Goal: Information Seeking & Learning: Learn about a topic

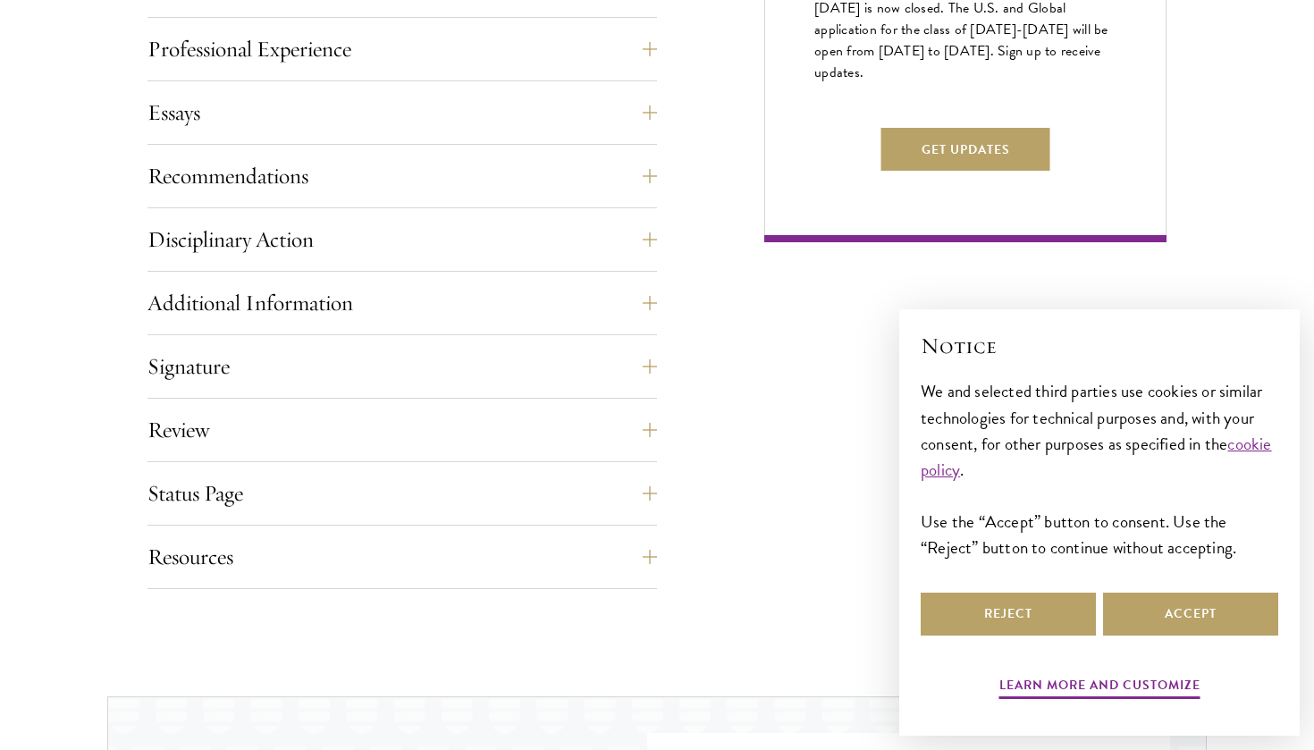
scroll to position [1267, 0]
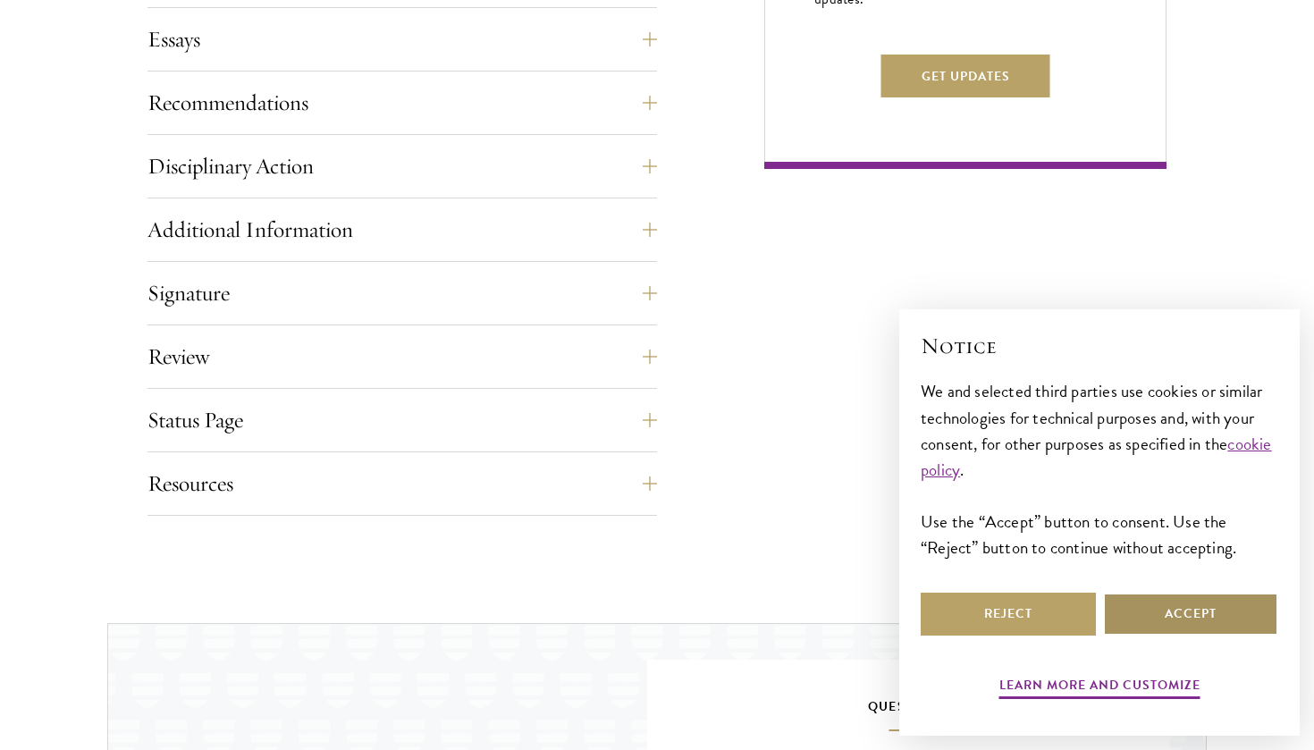
click at [1184, 608] on button "Accept" at bounding box center [1190, 614] width 175 height 43
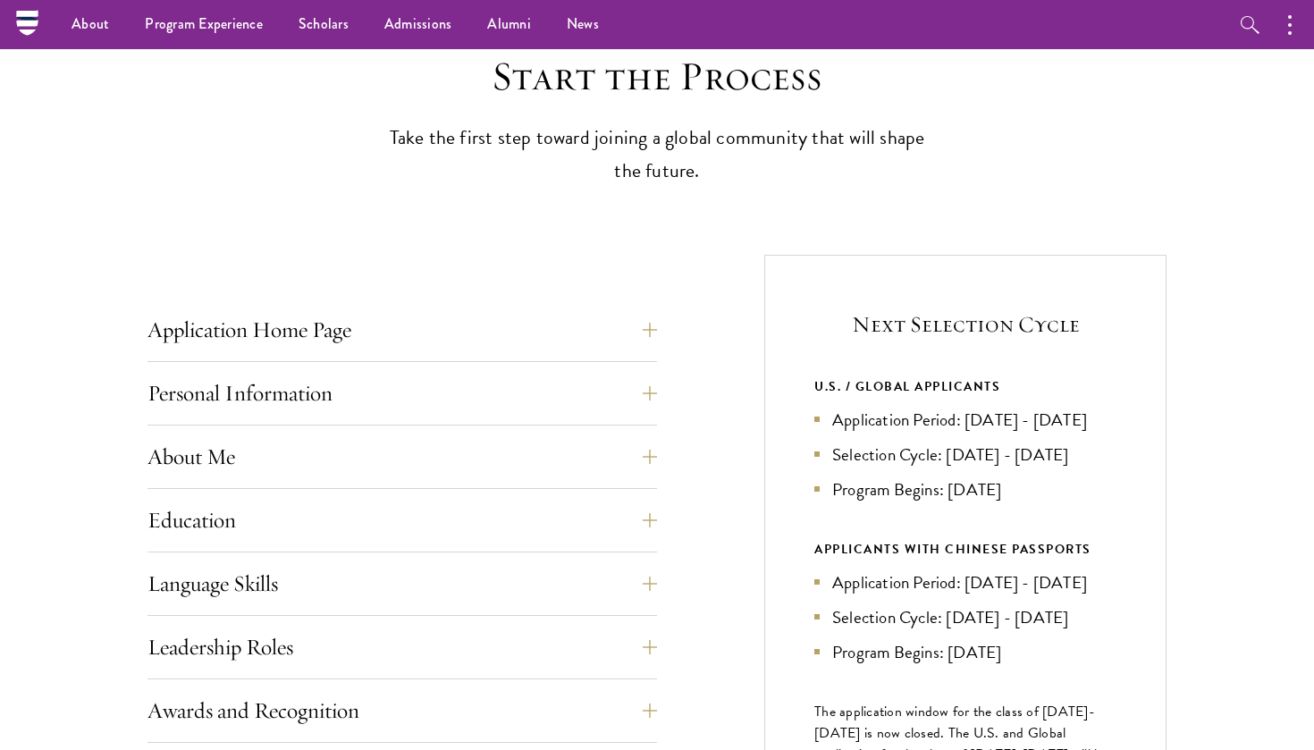
scroll to position [467, 0]
click at [408, 331] on button "Application Home Page" at bounding box center [415, 331] width 509 height 43
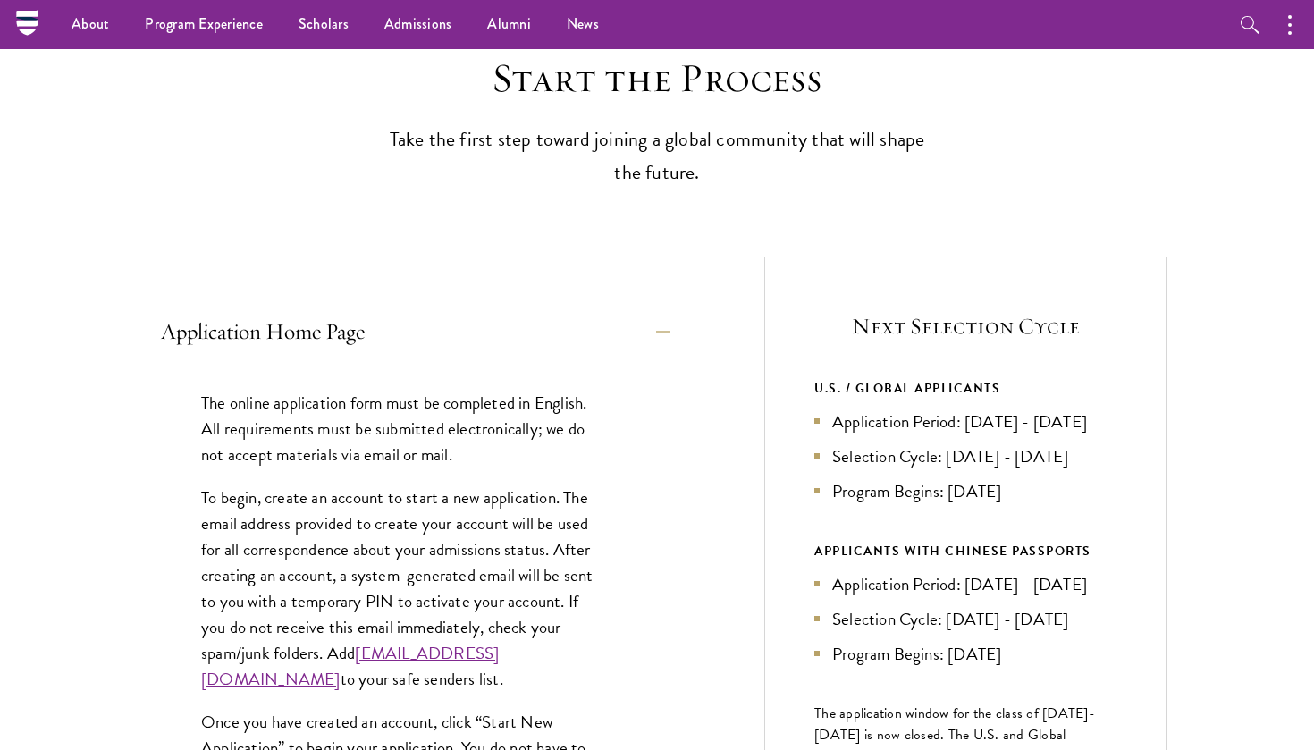
click at [408, 331] on button "Application Home Page" at bounding box center [415, 331] width 509 height 43
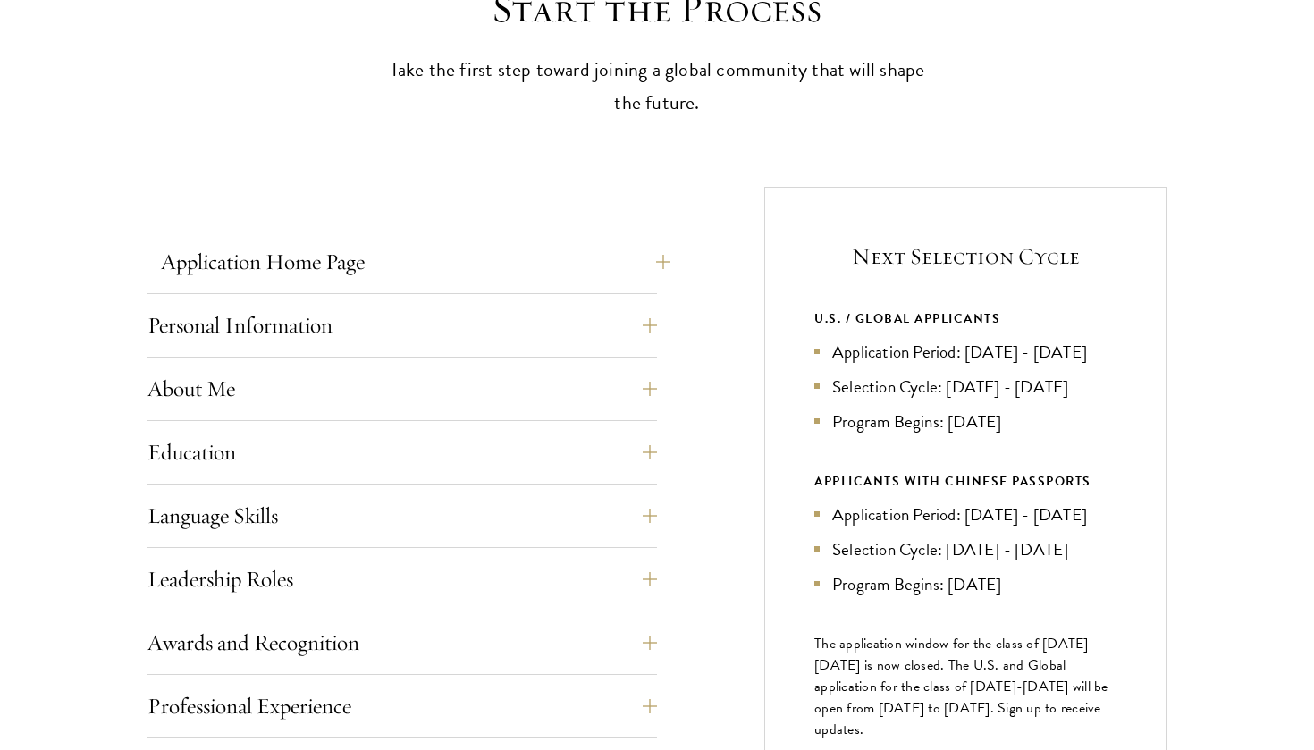
scroll to position [552, 0]
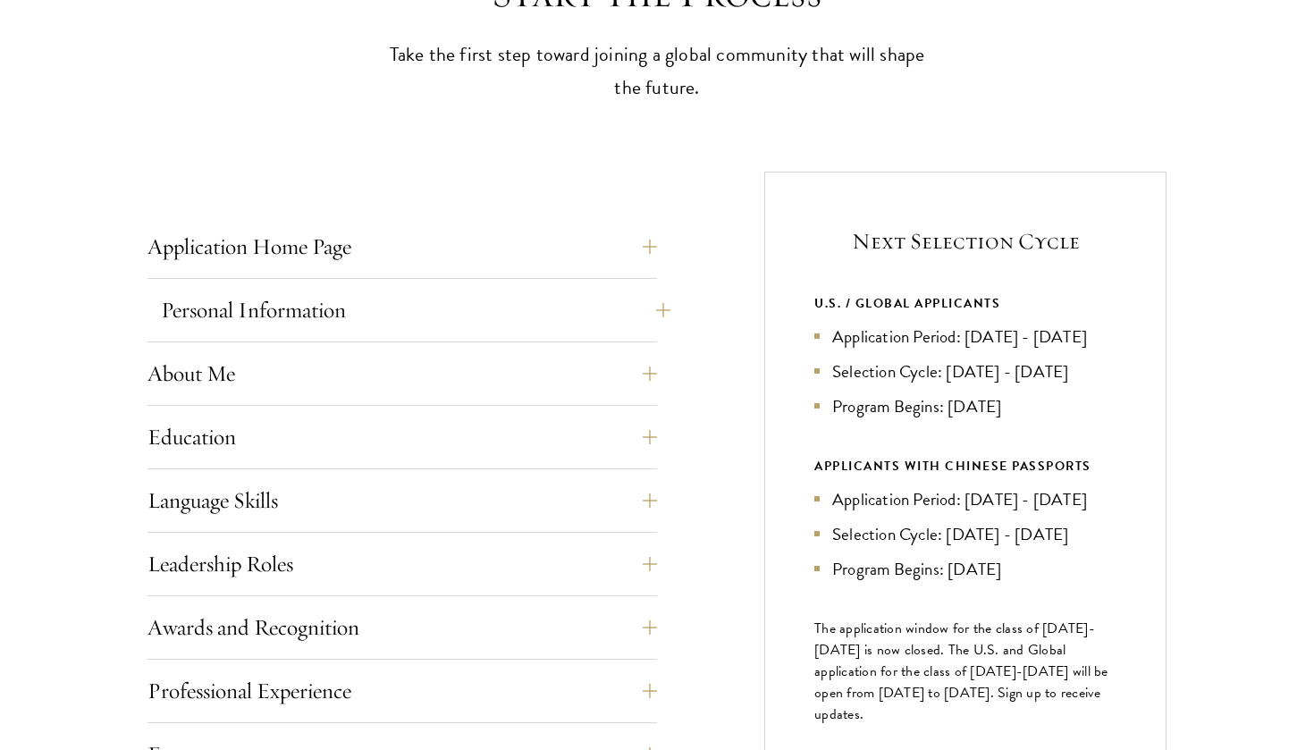
click at [290, 306] on button "Personal Information" at bounding box center [415, 310] width 509 height 43
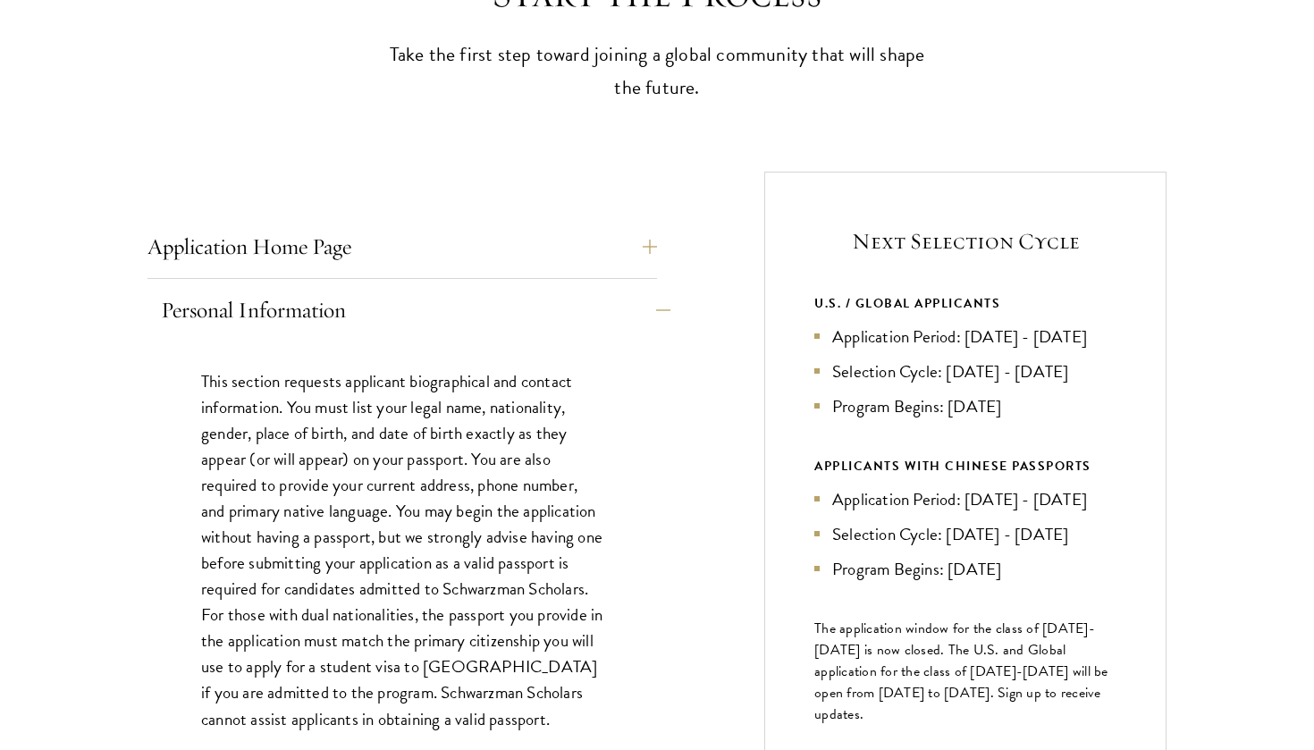
click at [290, 306] on button "Personal Information" at bounding box center [415, 310] width 509 height 43
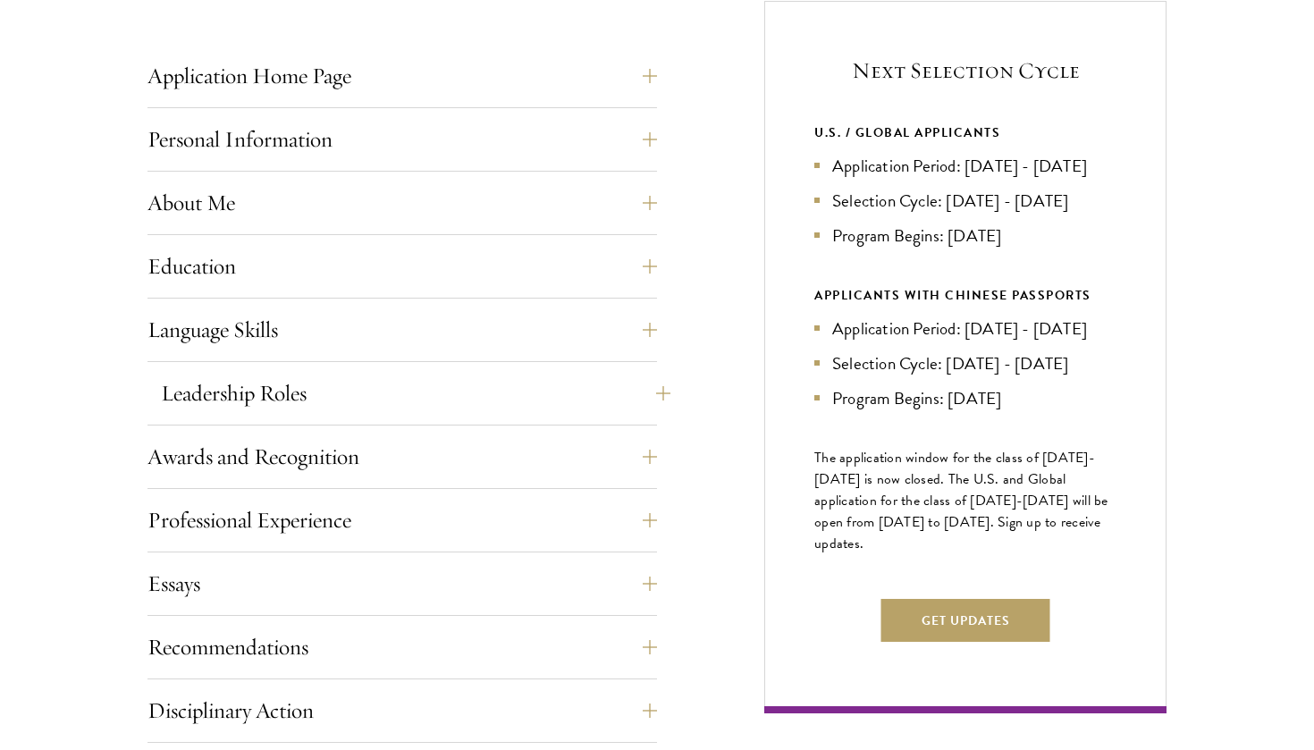
scroll to position [732, 0]
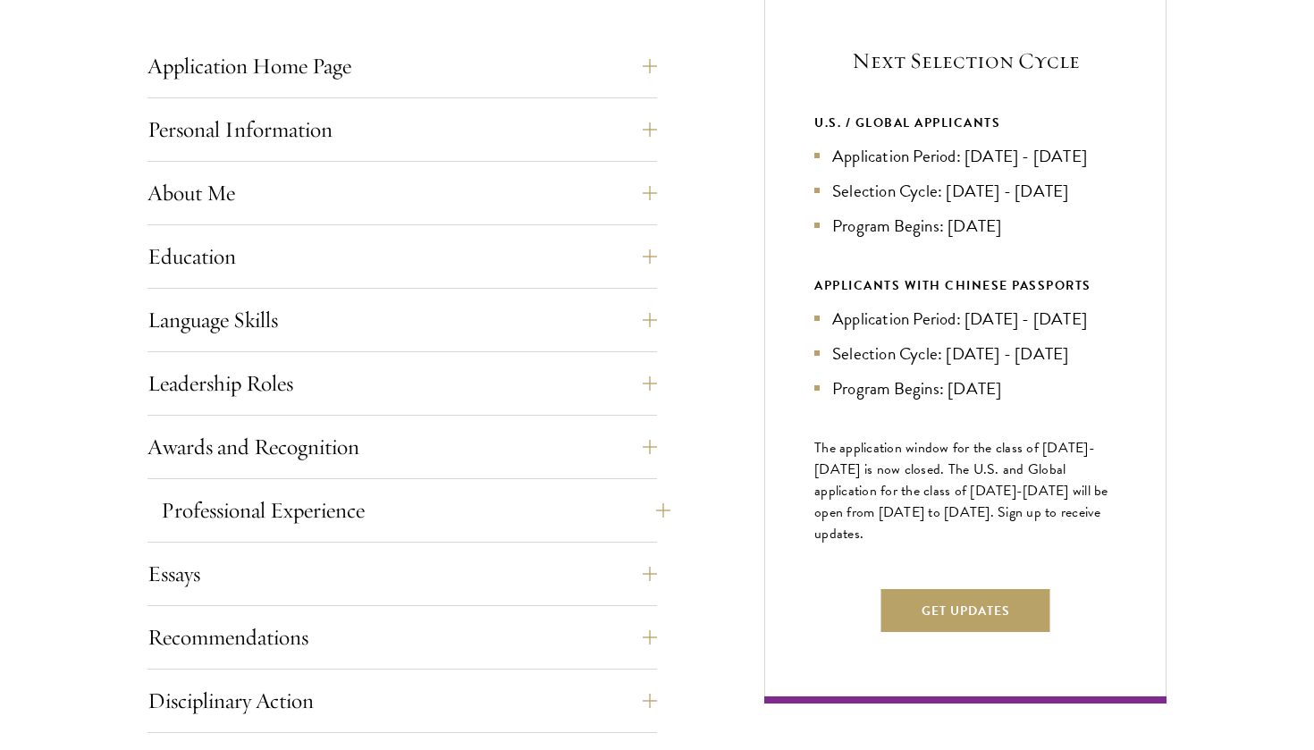
click at [314, 501] on button "Professional Experience" at bounding box center [415, 510] width 509 height 43
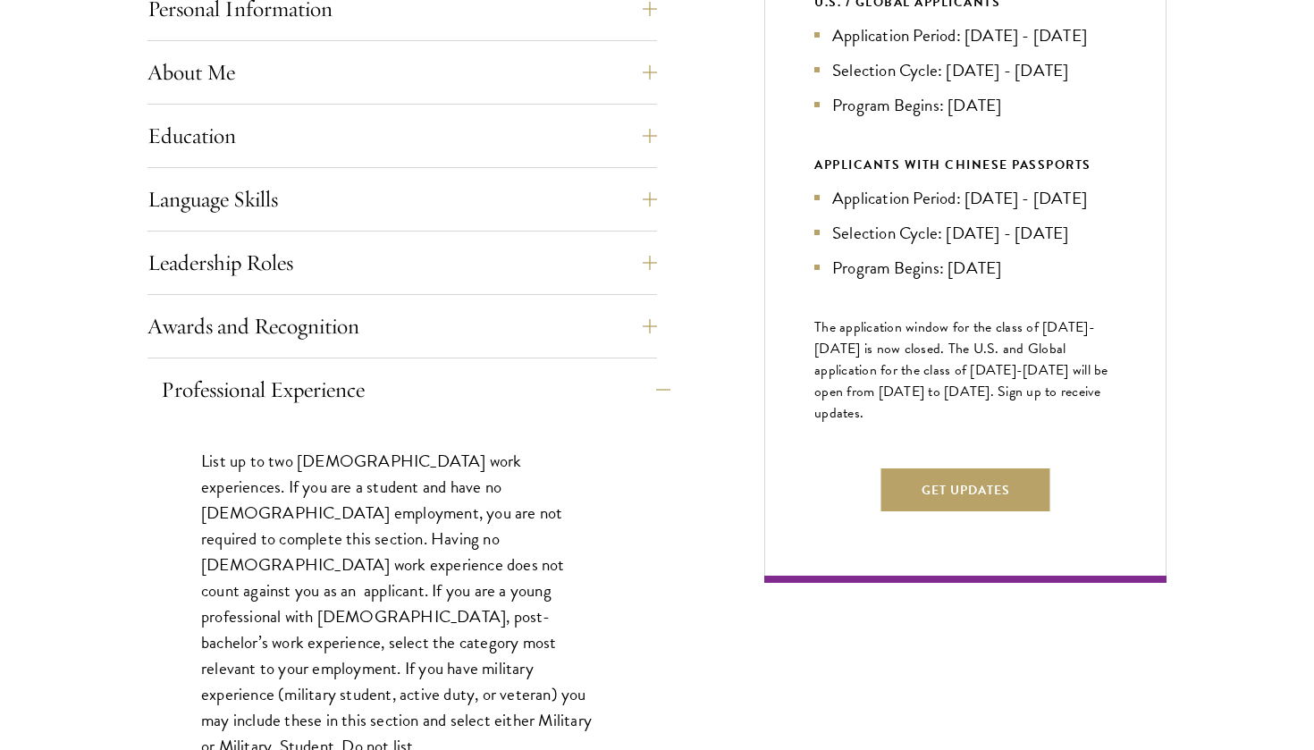
scroll to position [857, 0]
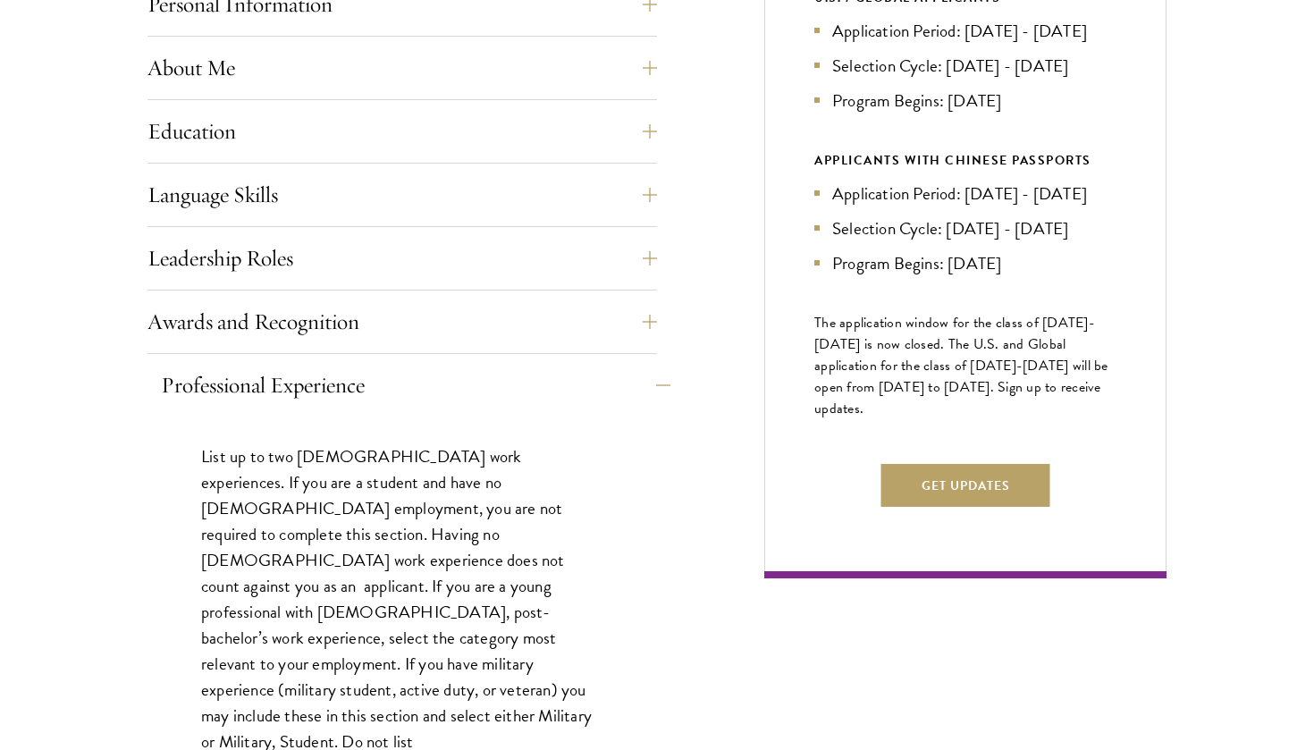
click at [304, 374] on button "Professional Experience" at bounding box center [415, 385] width 509 height 43
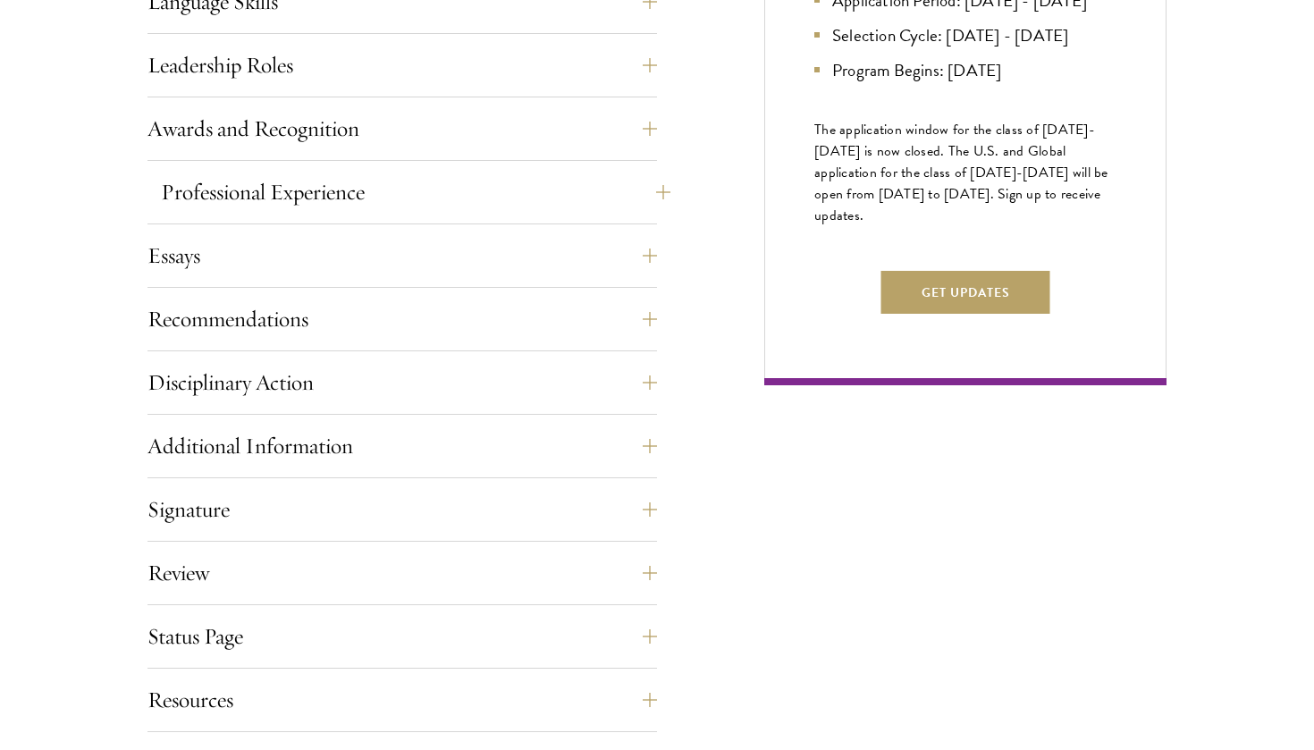
scroll to position [1084, 0]
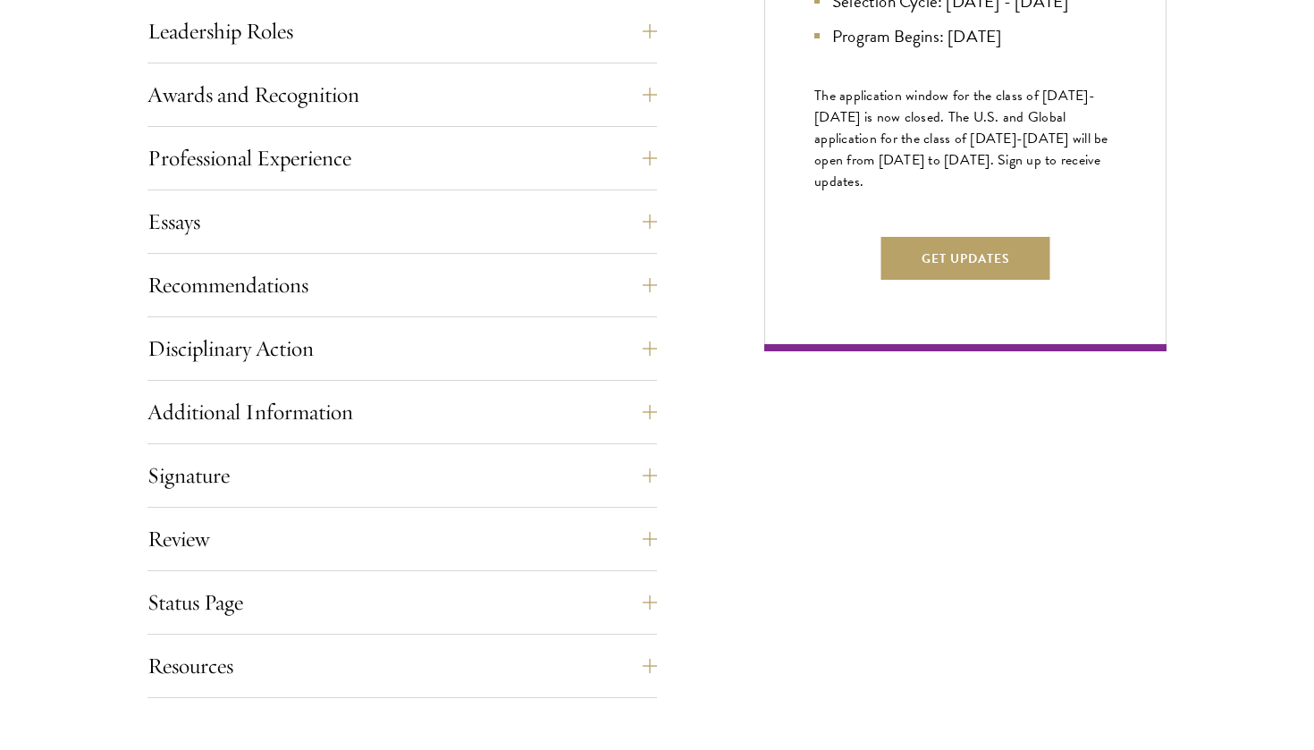
click at [281, 254] on div "Application Home Page The online application form must be completed in English.…" at bounding box center [401, 196] width 509 height 1006
click at [300, 214] on button "Essays" at bounding box center [415, 221] width 509 height 43
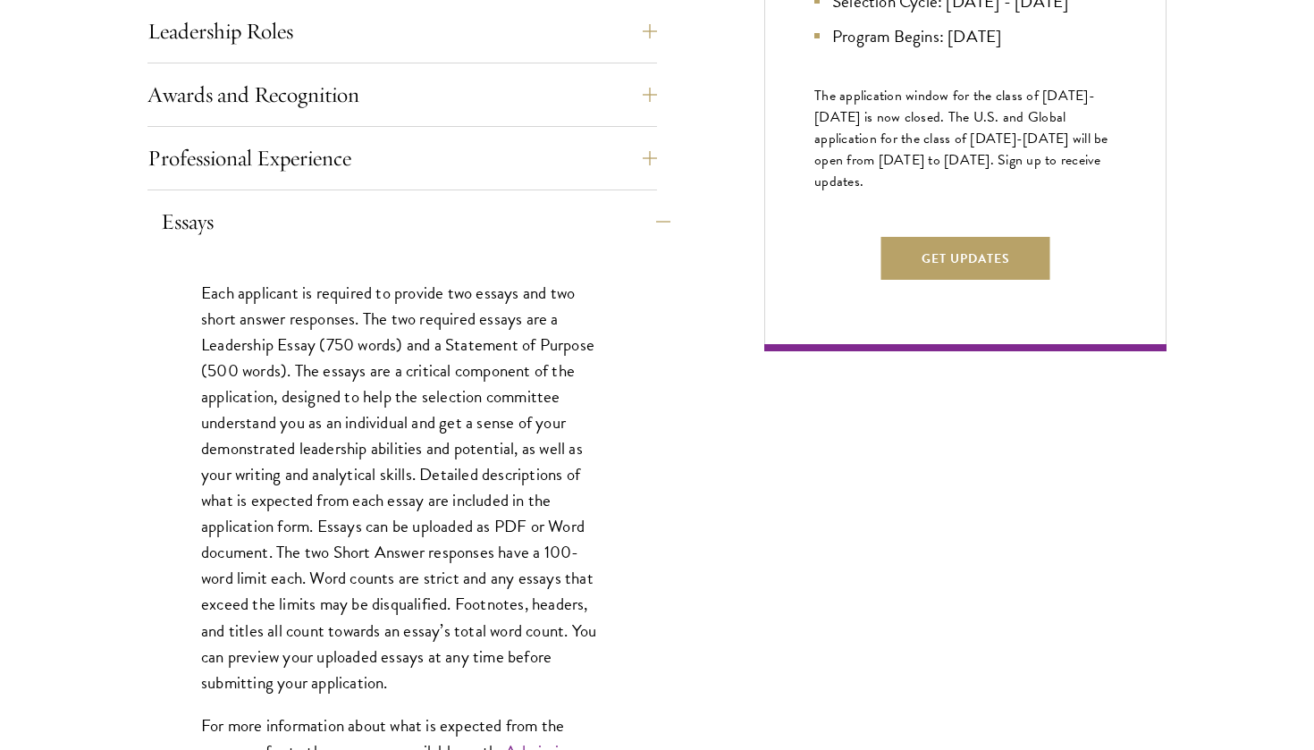
click at [300, 214] on button "Essays" at bounding box center [415, 221] width 509 height 43
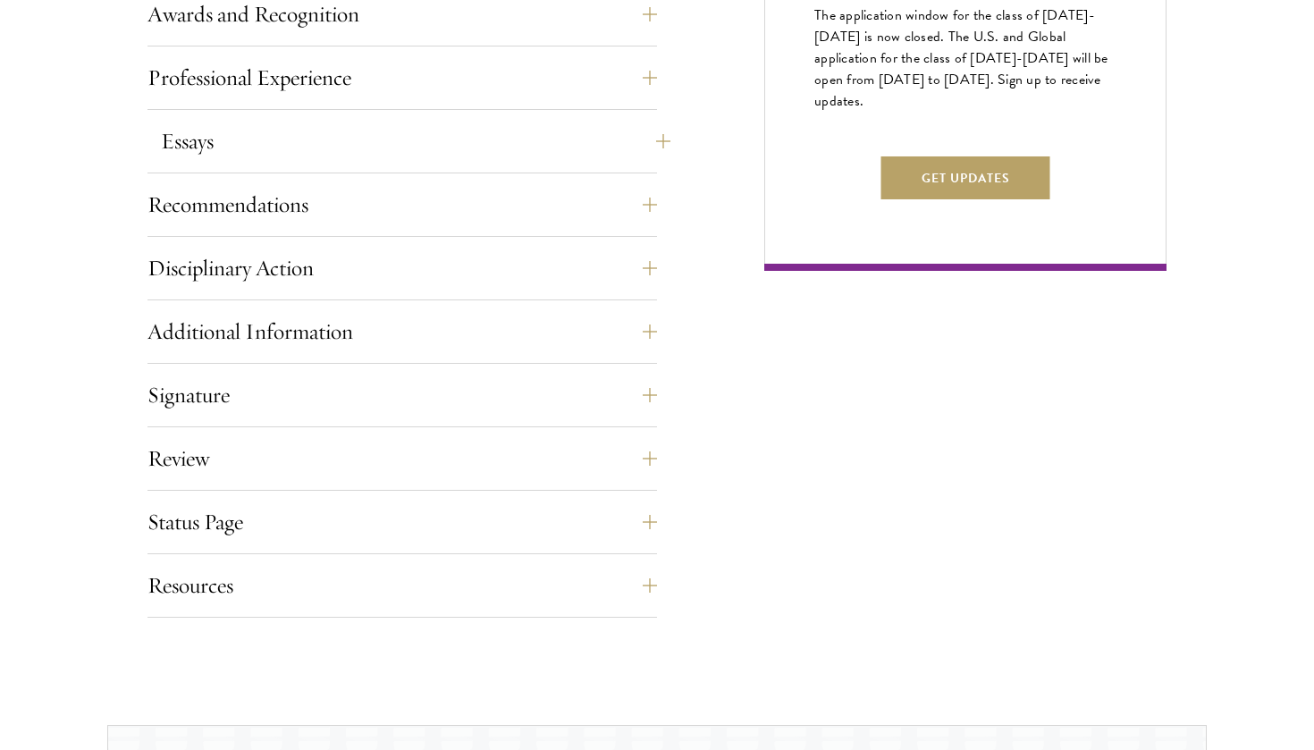
scroll to position [1179, 0]
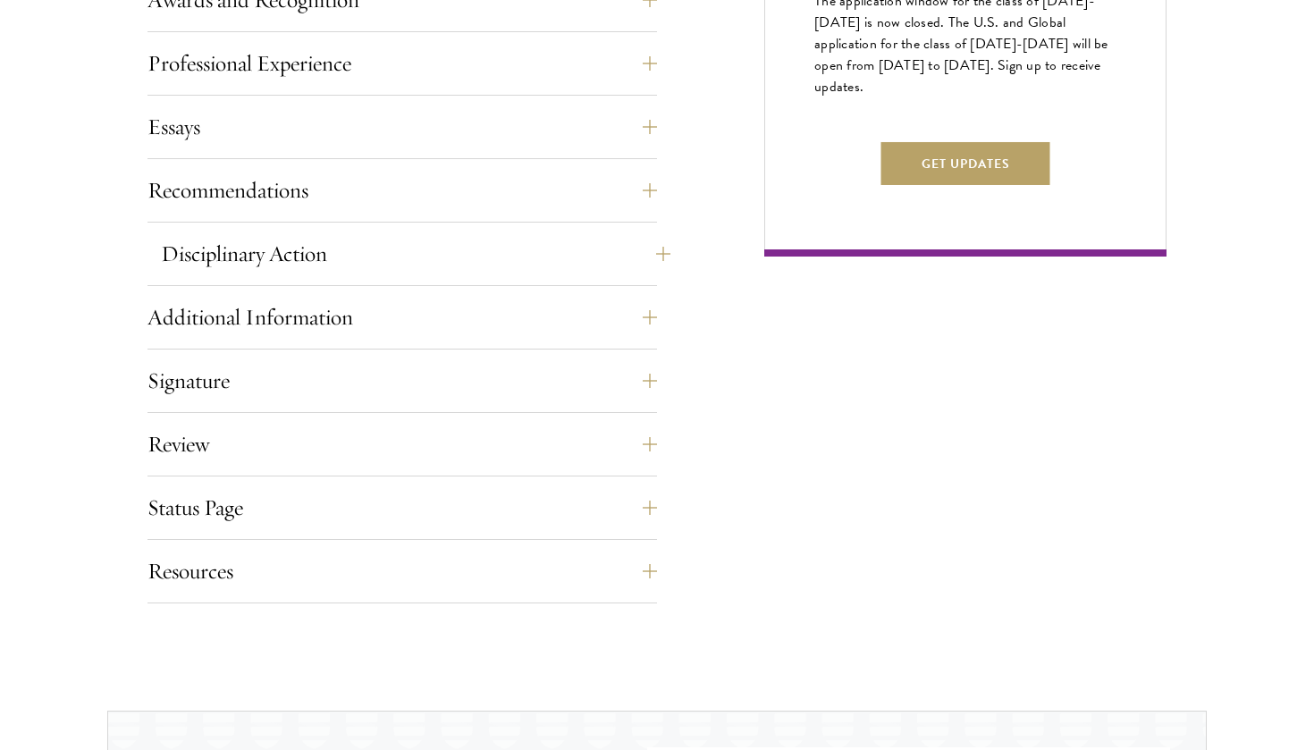
click at [251, 251] on button "Disciplinary Action" at bounding box center [415, 253] width 509 height 43
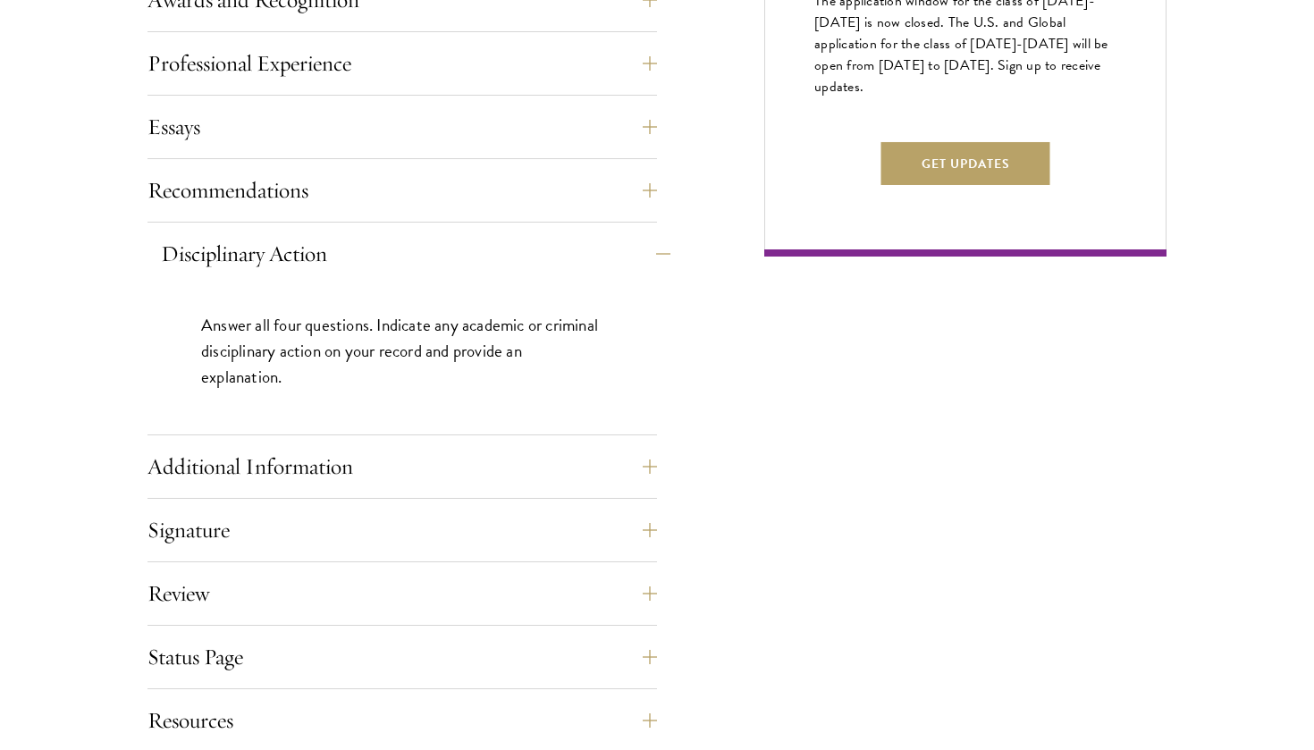
click at [251, 251] on button "Disciplinary Action" at bounding box center [415, 253] width 509 height 43
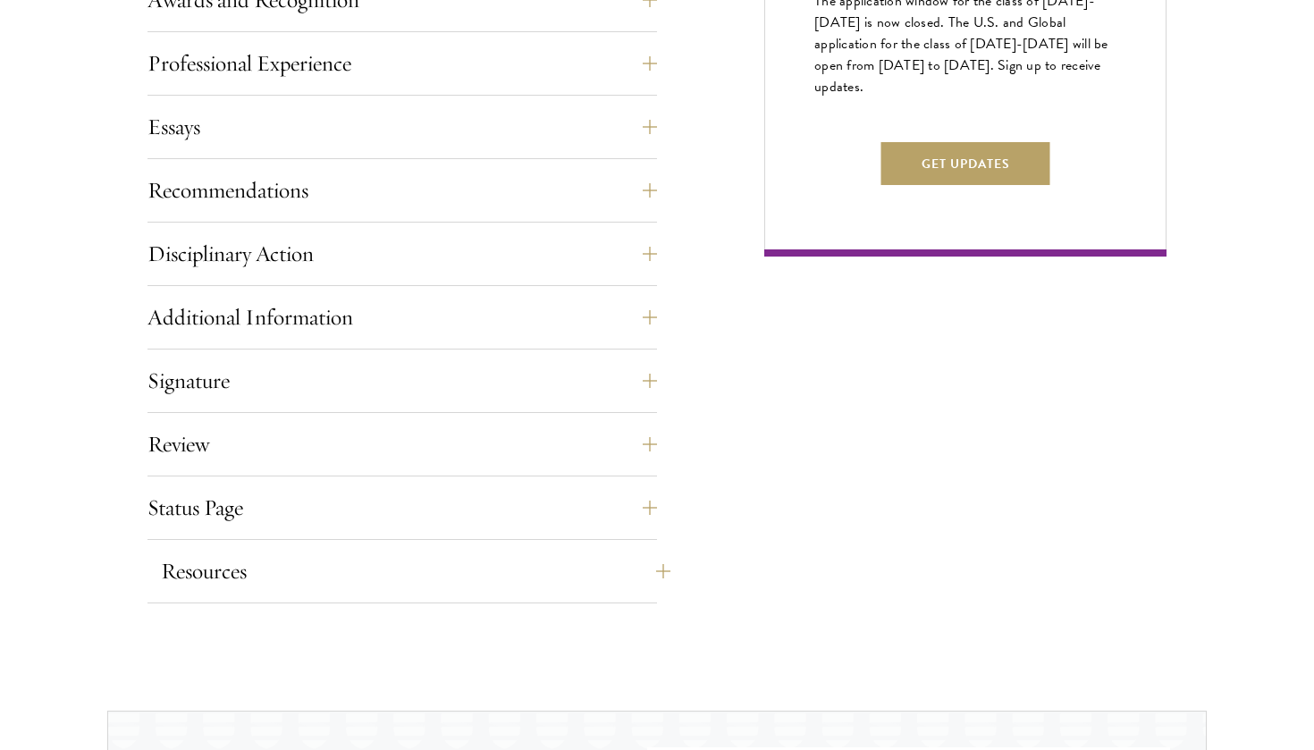
click at [242, 576] on button "Resources" at bounding box center [415, 571] width 509 height 43
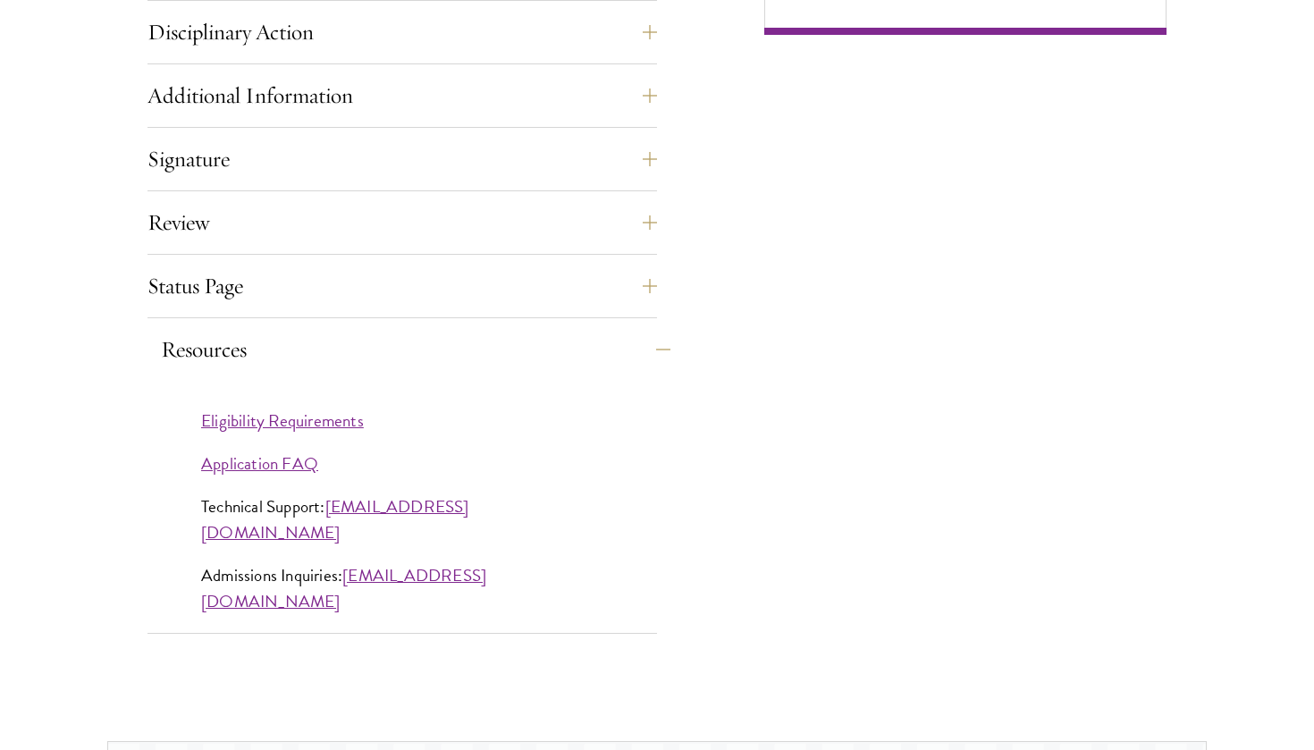
scroll to position [1419, 0]
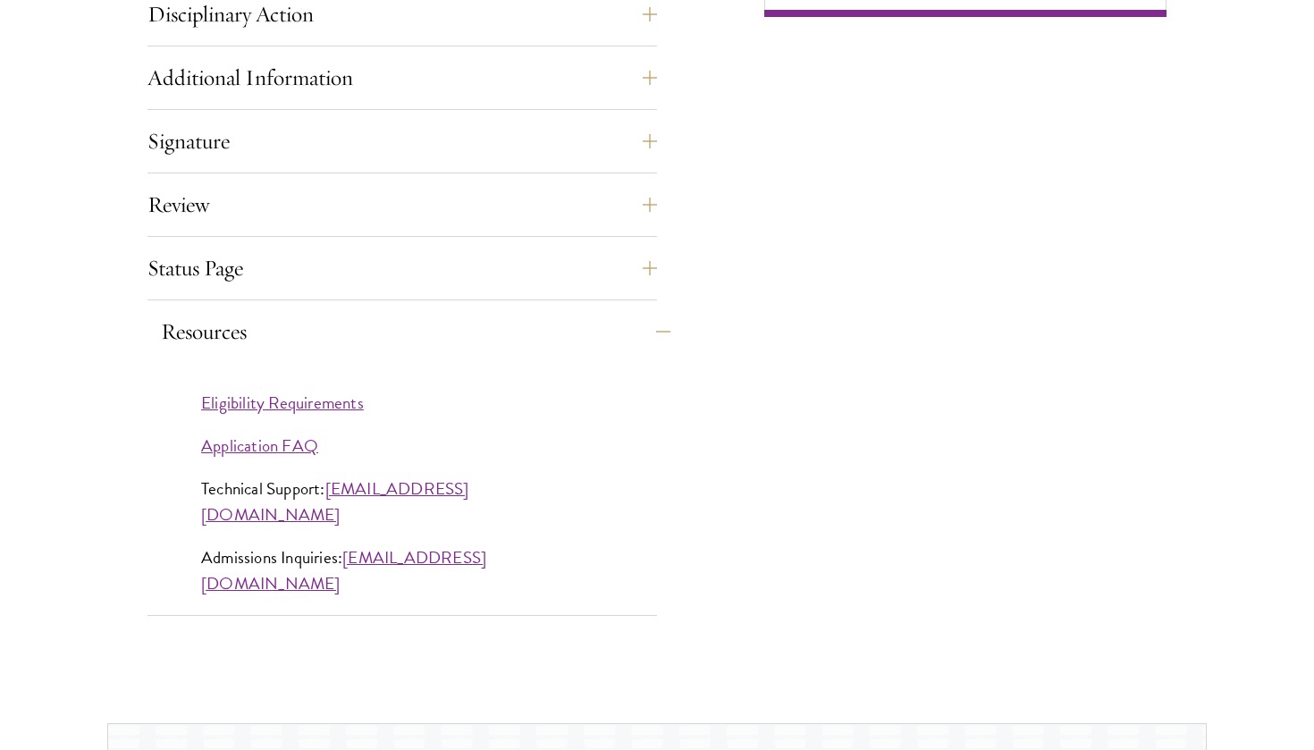
click at [208, 324] on button "Resources" at bounding box center [415, 331] width 509 height 43
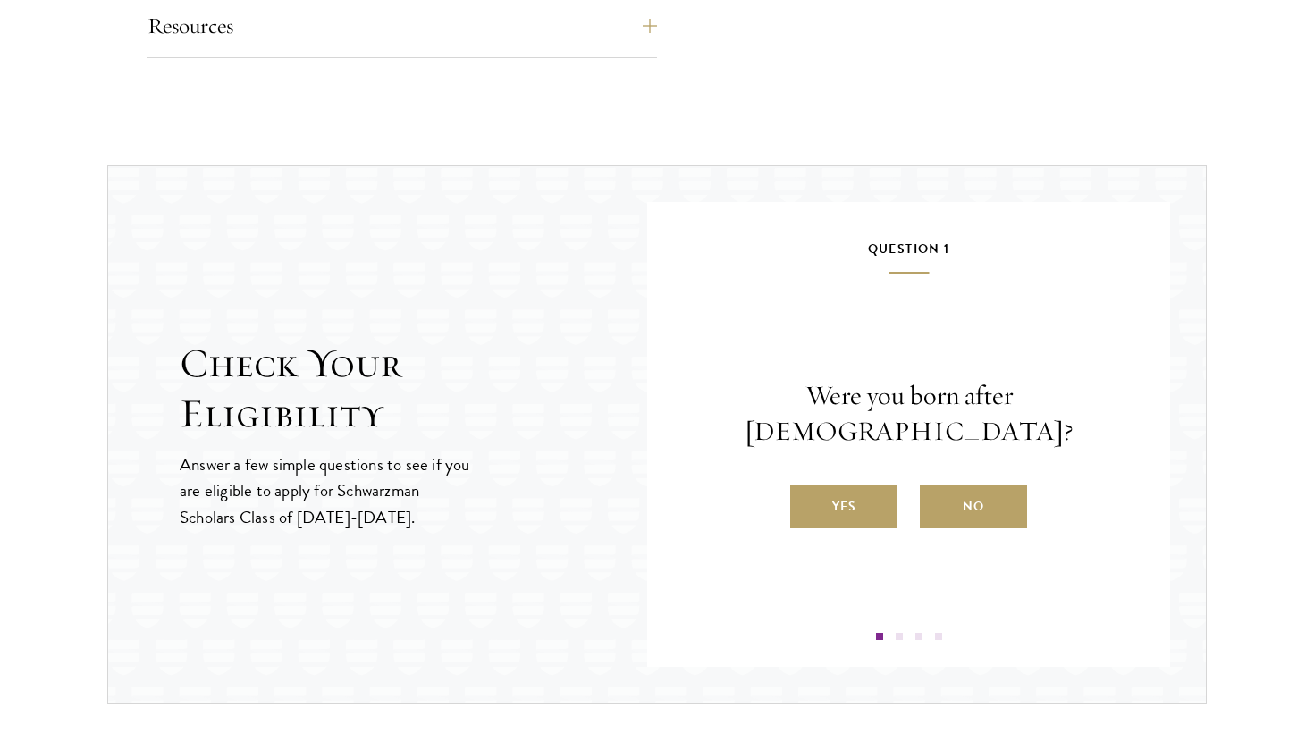
scroll to position [1742, 0]
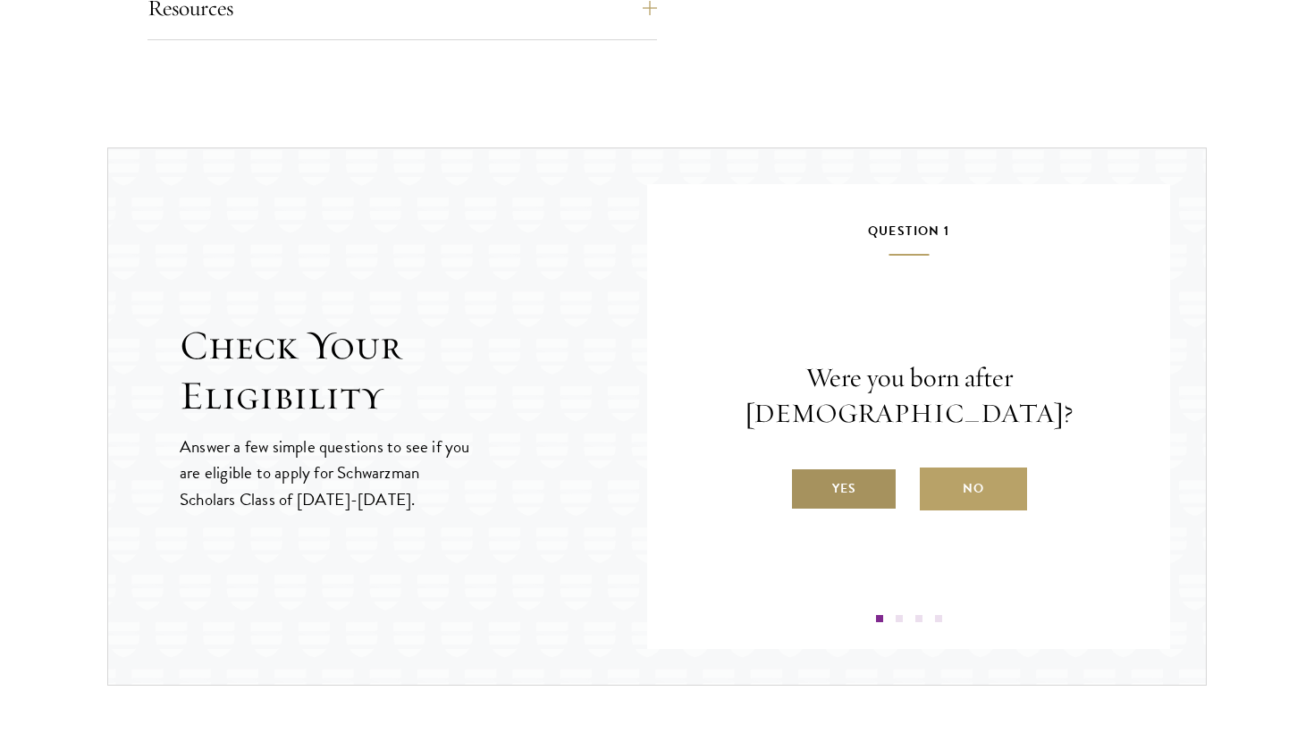
click at [852, 467] on label "Yes" at bounding box center [843, 488] width 107 height 43
click at [806, 469] on input "Yes" at bounding box center [798, 477] width 16 height 16
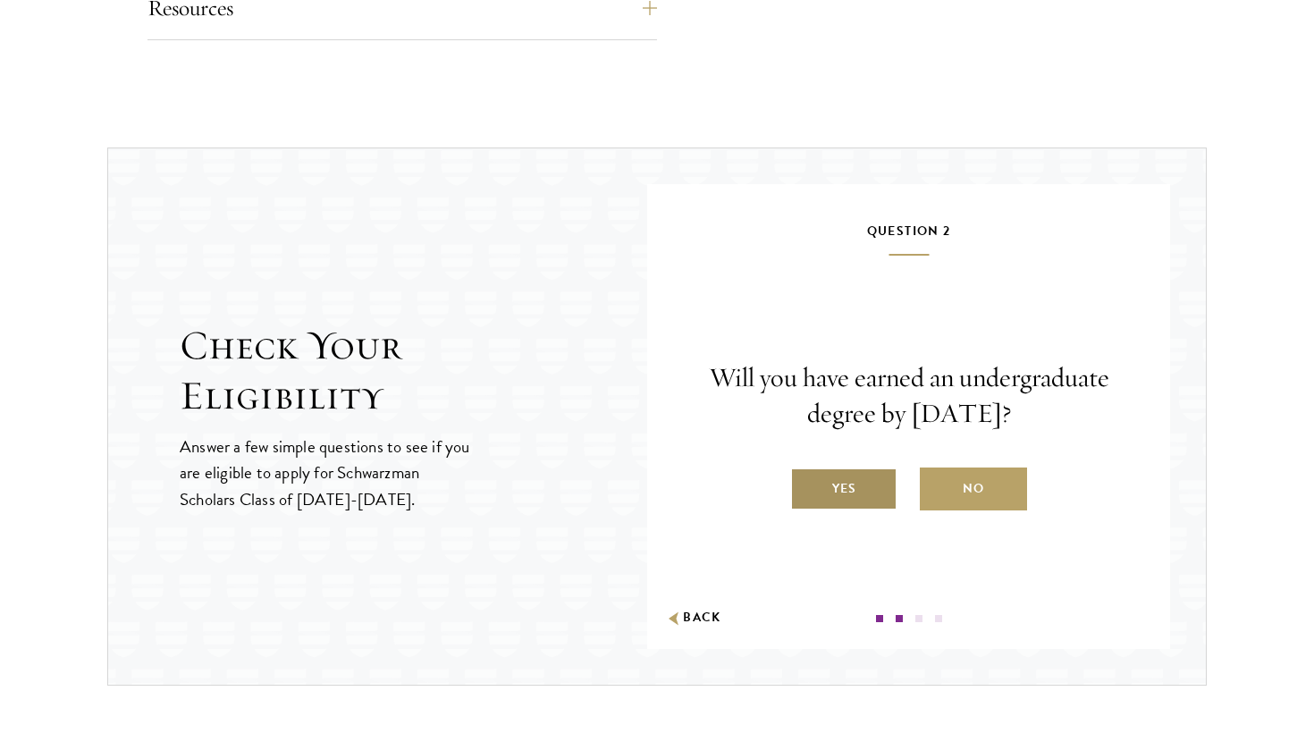
click at [848, 480] on label "Yes" at bounding box center [843, 488] width 107 height 43
click at [806, 480] on input "Yes" at bounding box center [798, 477] width 16 height 16
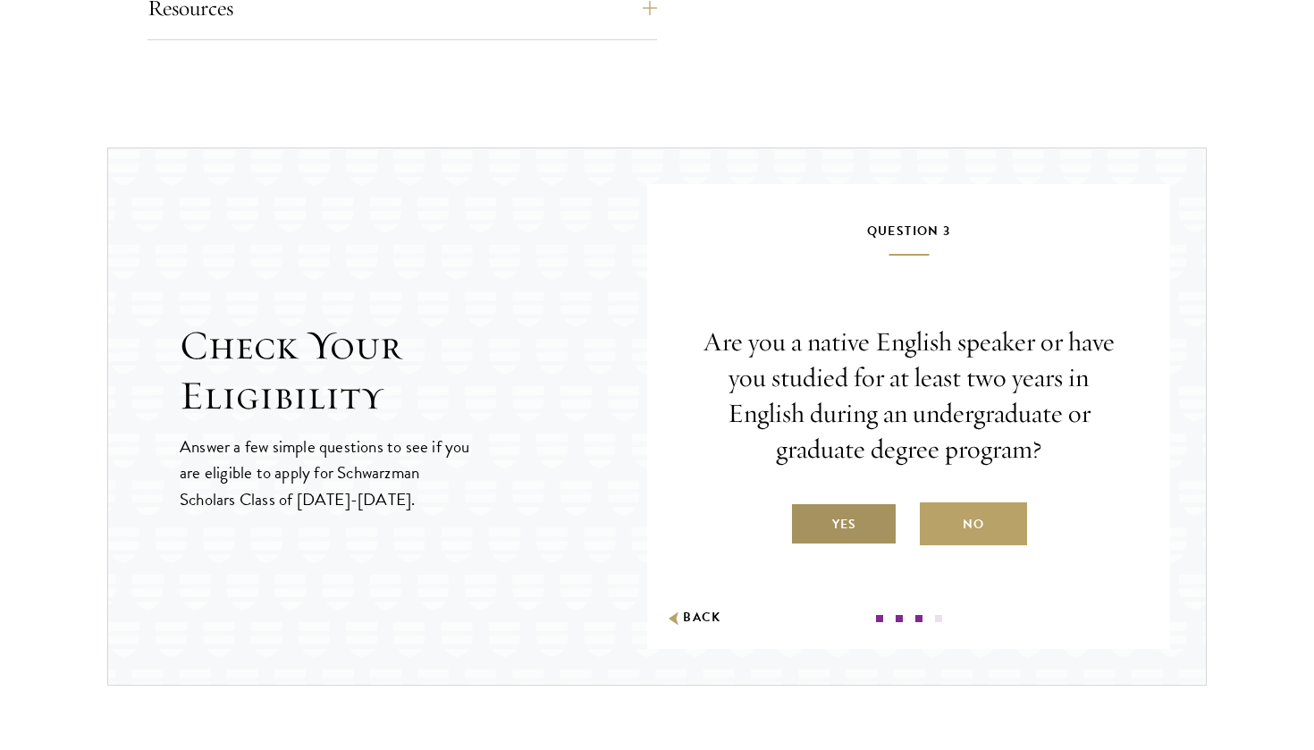
click at [843, 530] on label "Yes" at bounding box center [843, 523] width 107 height 43
click at [806, 521] on input "Yes" at bounding box center [798, 513] width 16 height 16
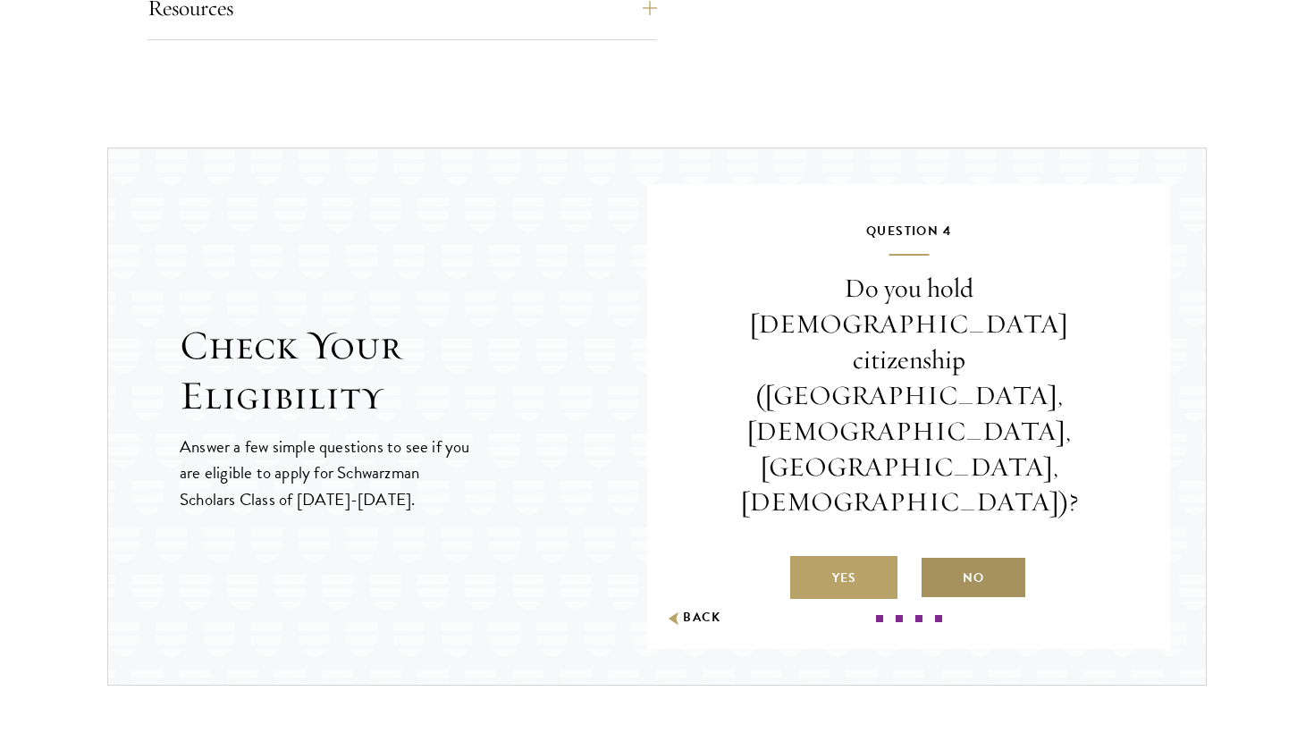
click at [957, 556] on label "No" at bounding box center [973, 577] width 107 height 43
click at [936, 559] on input "No" at bounding box center [928, 567] width 16 height 16
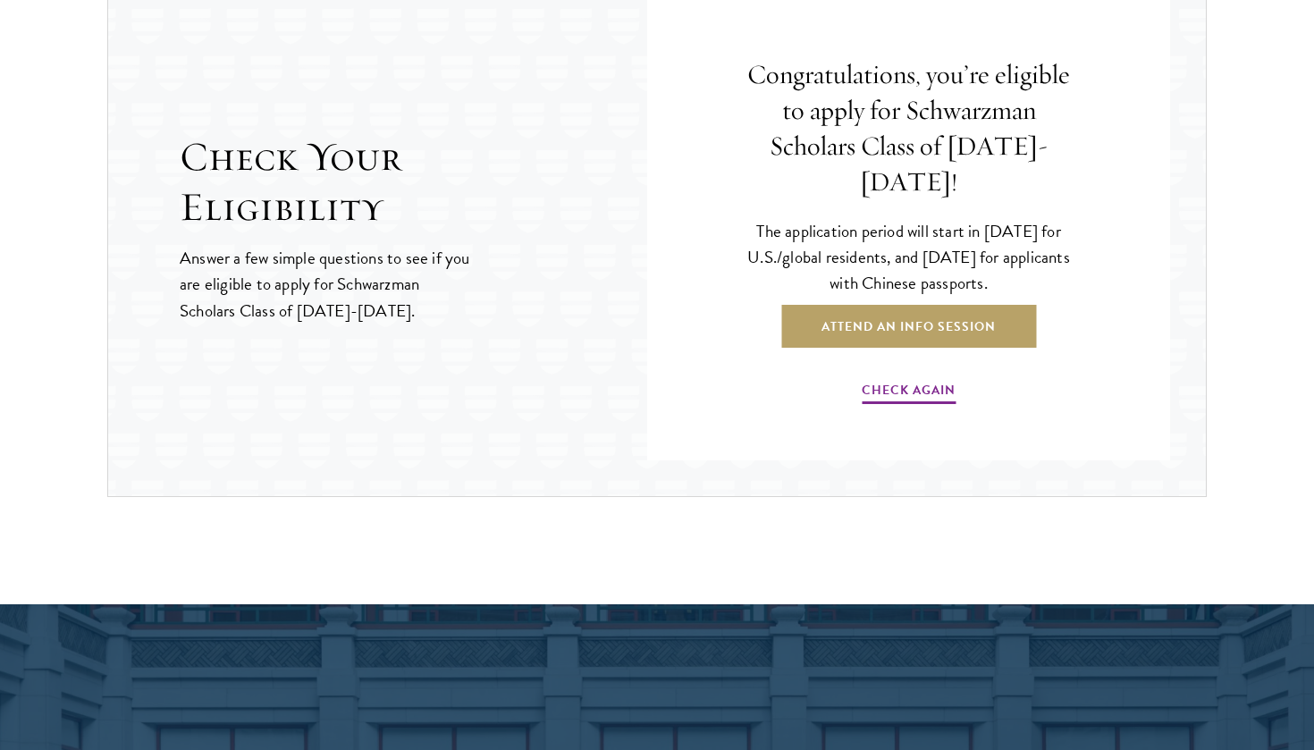
scroll to position [1942, 0]
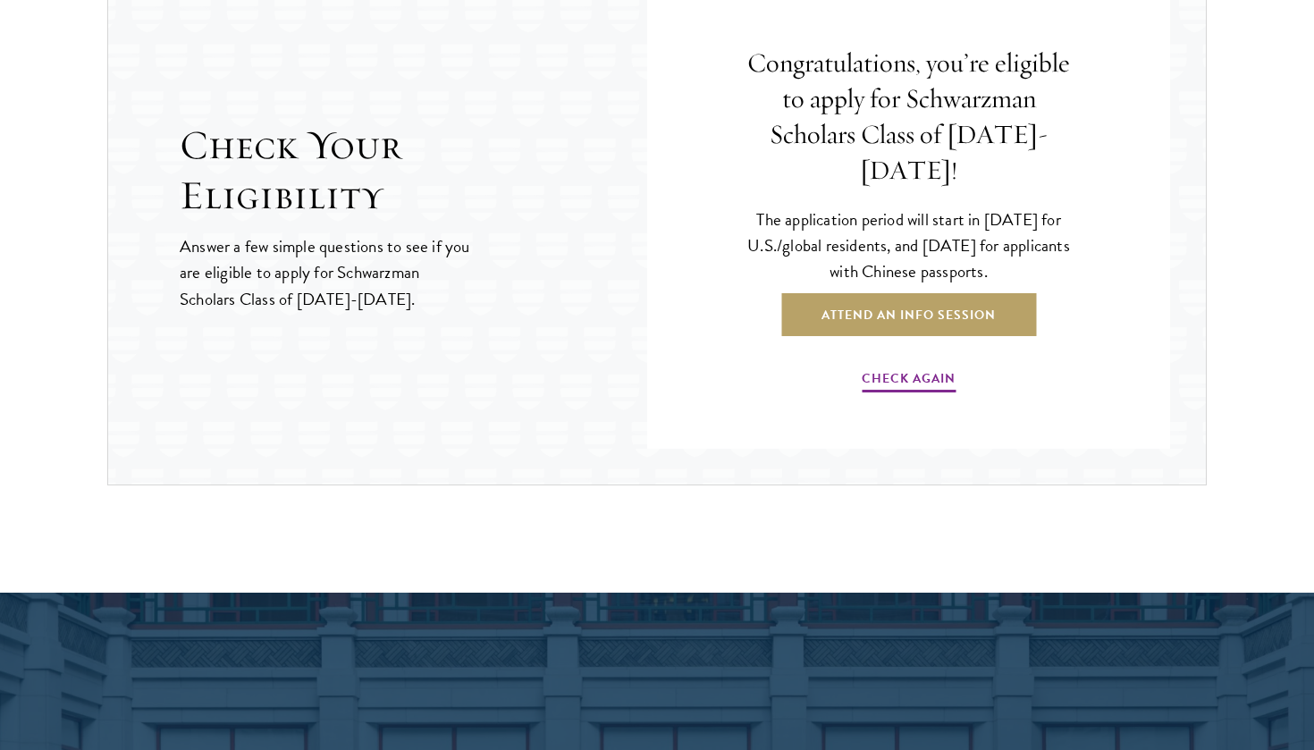
click at [307, 274] on p "Answer a few simple questions to see if you are eligible to apply for Schwarzma…" at bounding box center [326, 272] width 292 height 78
click at [855, 302] on link "Attend an Info Session" at bounding box center [908, 314] width 255 height 43
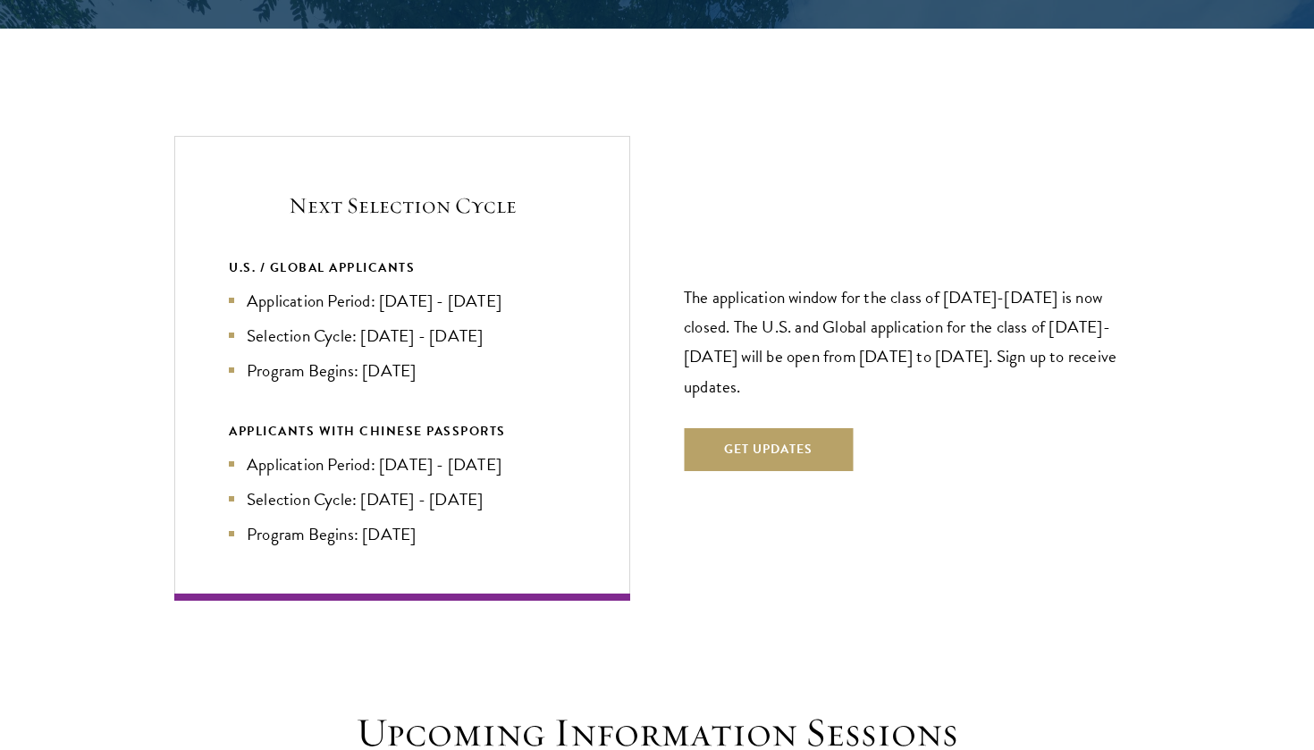
scroll to position [3744, 0]
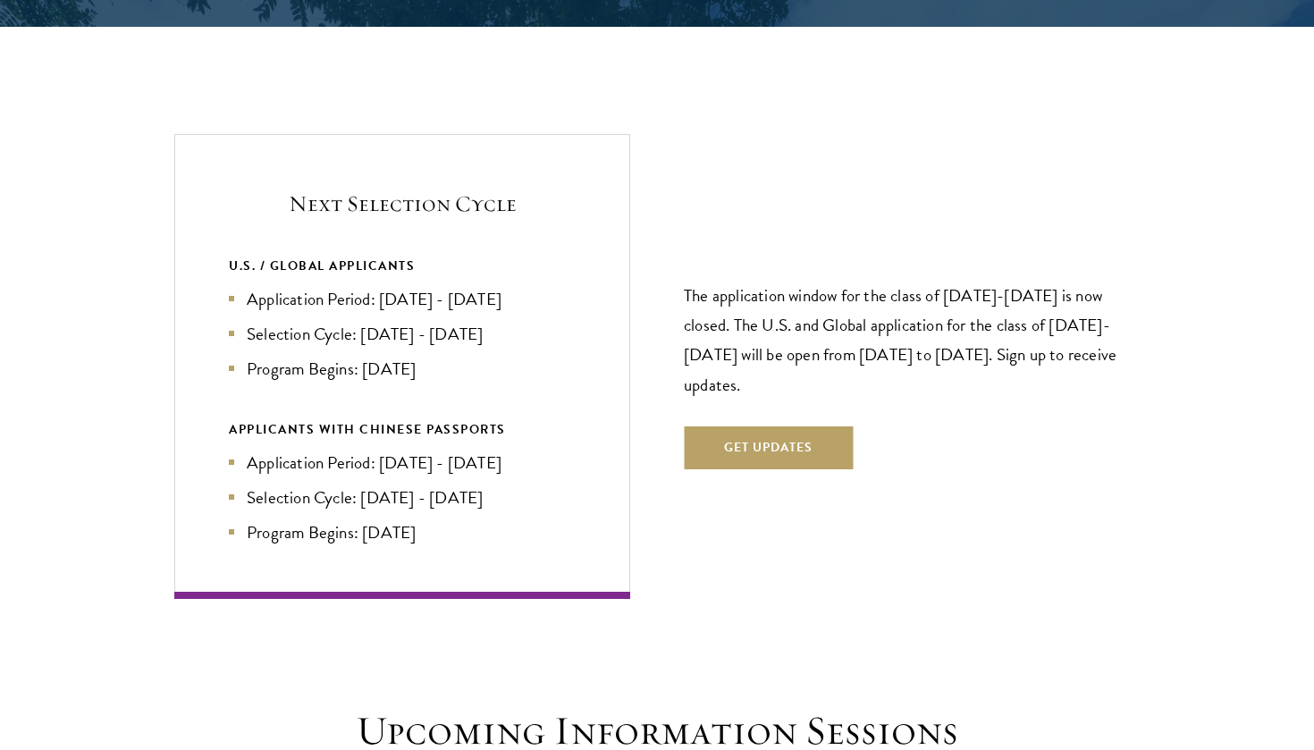
click at [382, 286] on li "Application Period: Apr 2026 - Sep 2026" at bounding box center [402, 299] width 347 height 26
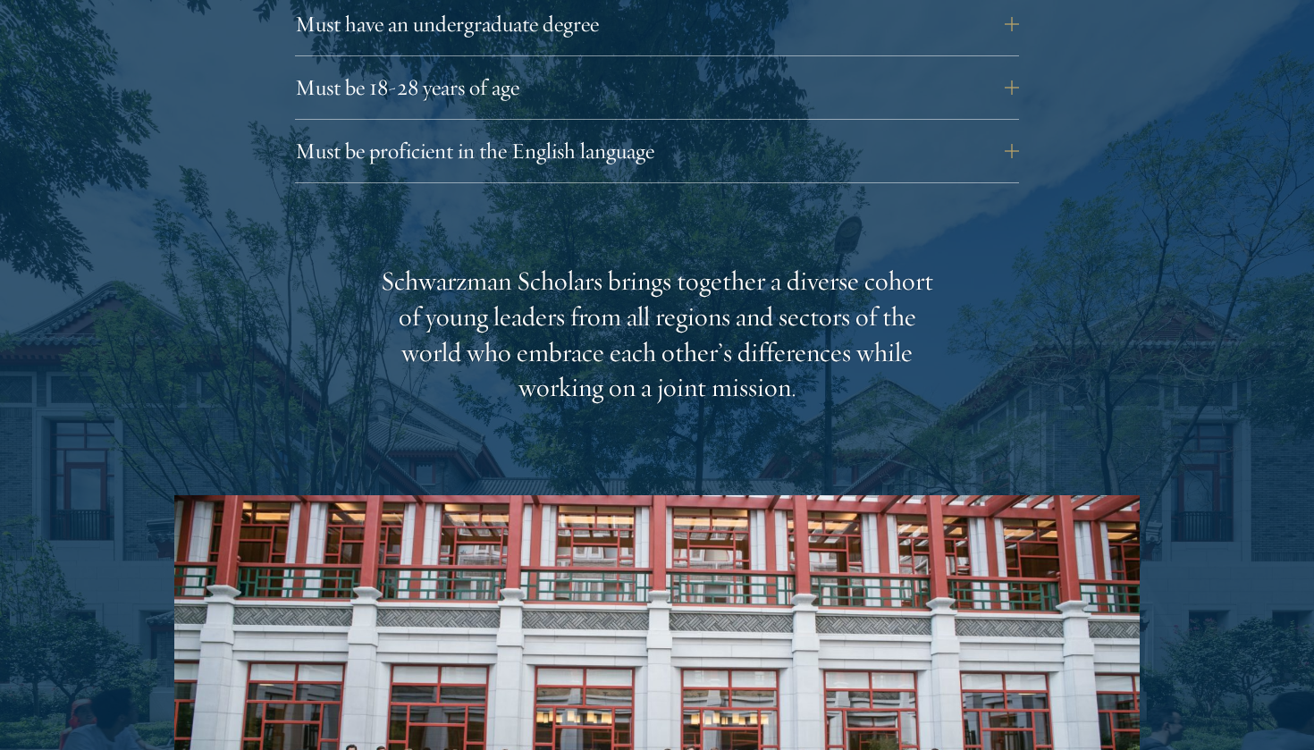
scroll to position [2665, 0]
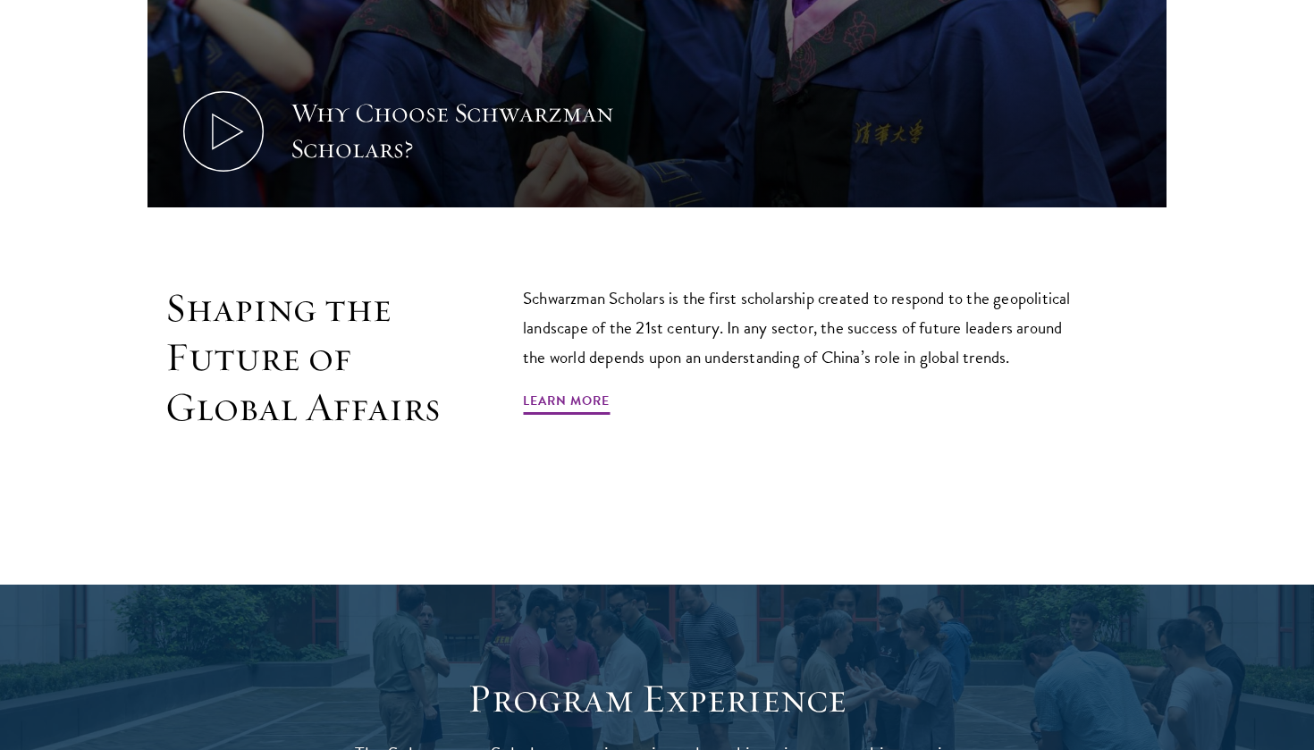
scroll to position [1009, 0]
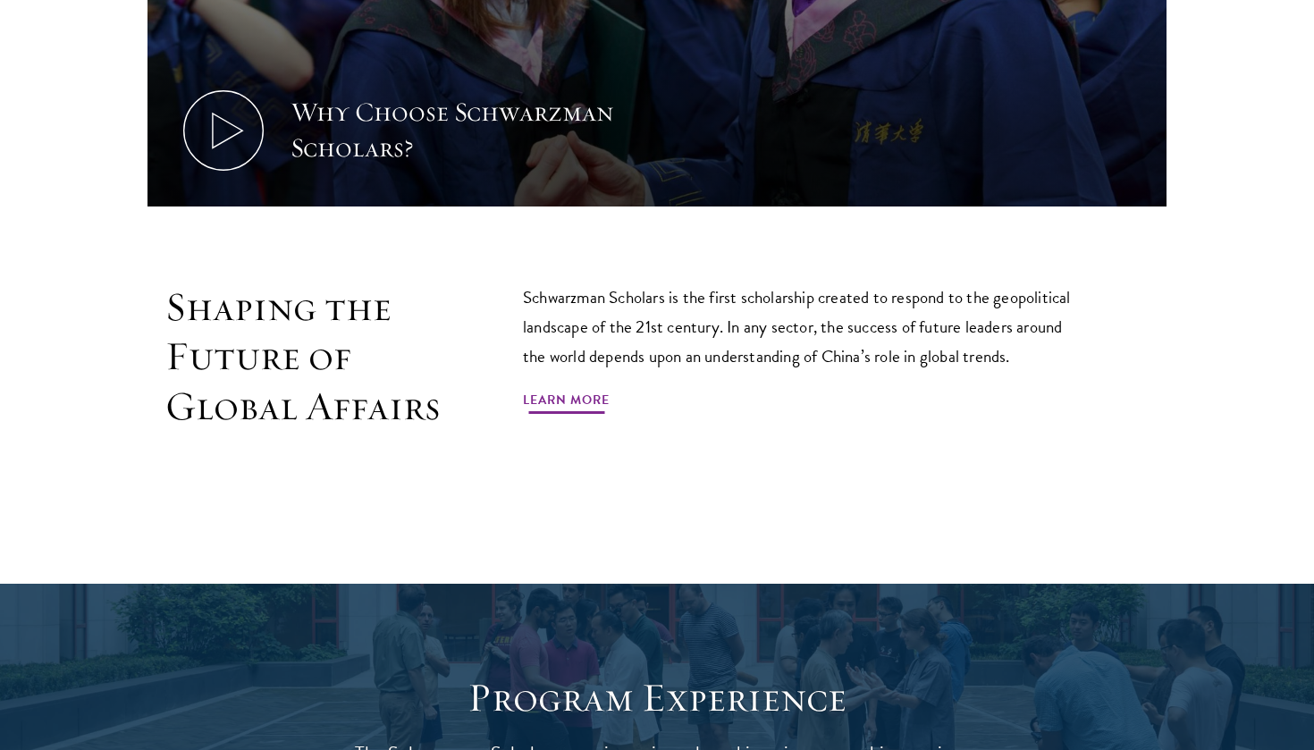
click at [575, 392] on link "Learn More" at bounding box center [566, 403] width 87 height 28
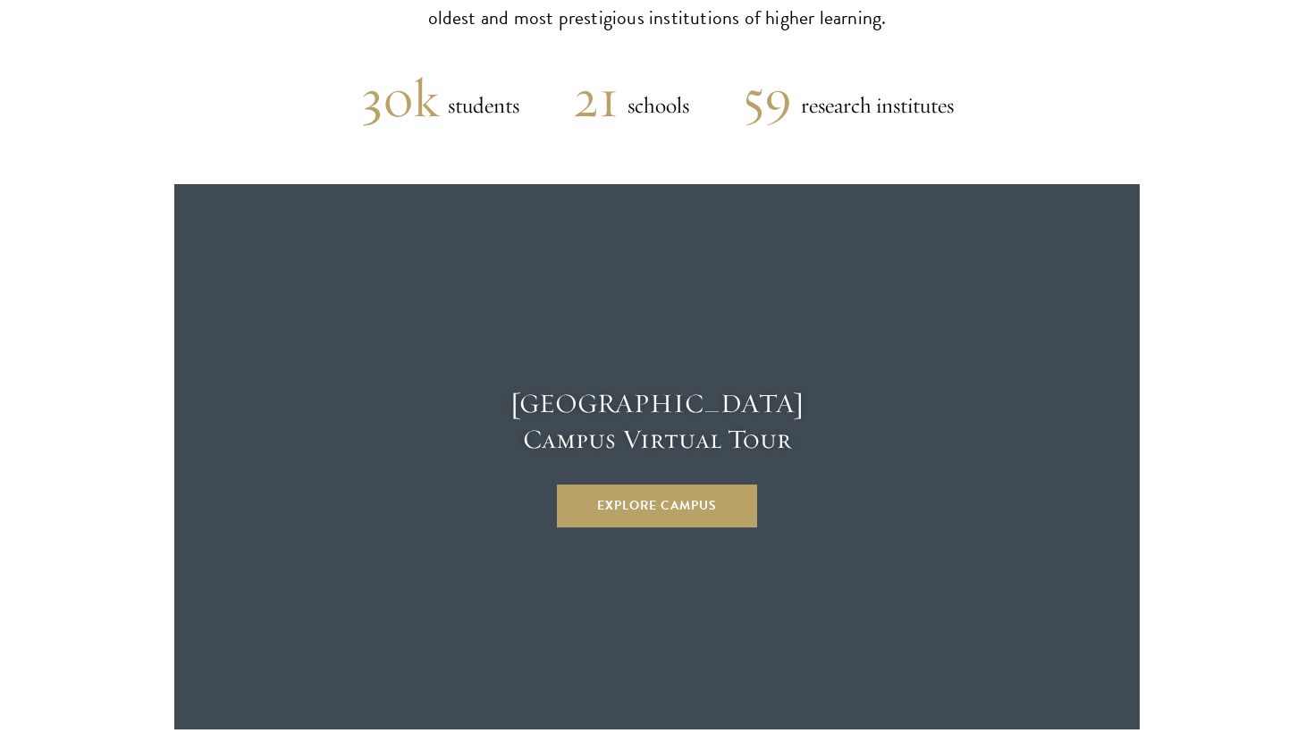
scroll to position [4628, 0]
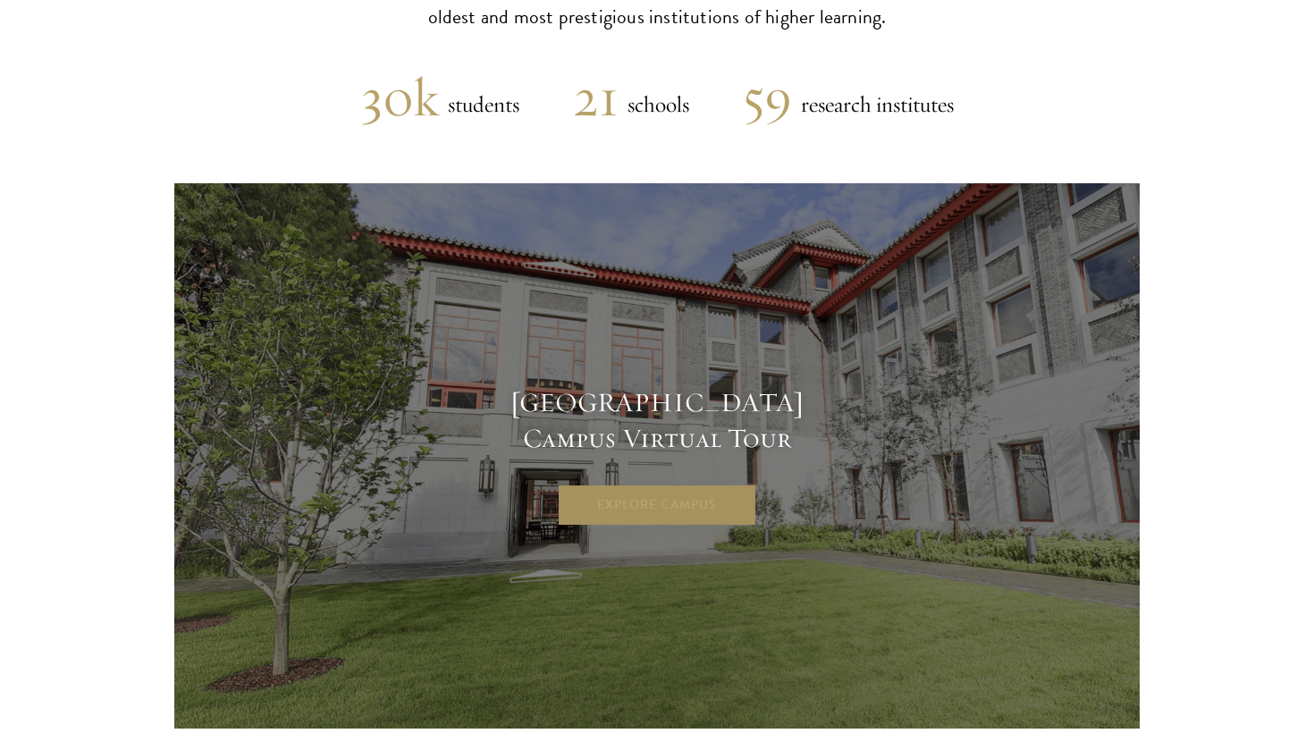
click at [605, 484] on link "Explore Campus" at bounding box center [657, 505] width 200 height 43
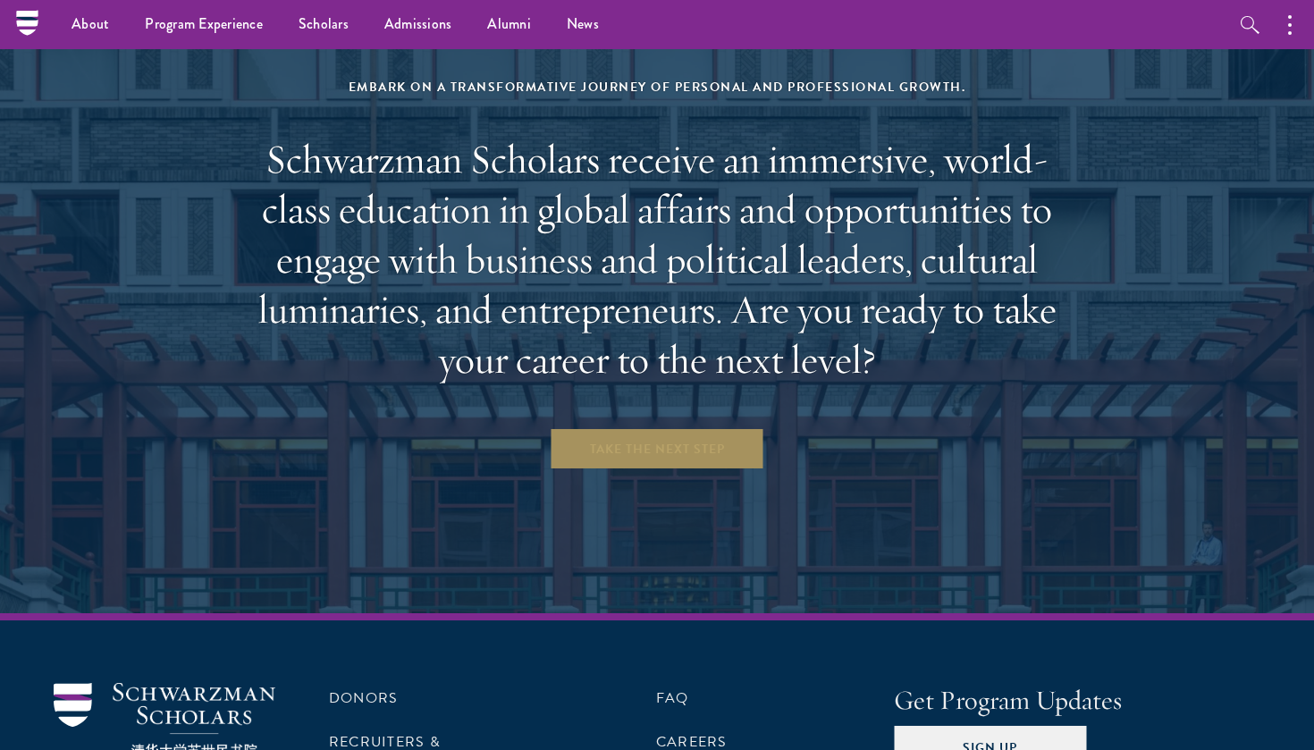
scroll to position [7375, 0]
click at [643, 428] on link "Take the Next Step" at bounding box center [657, 449] width 215 height 43
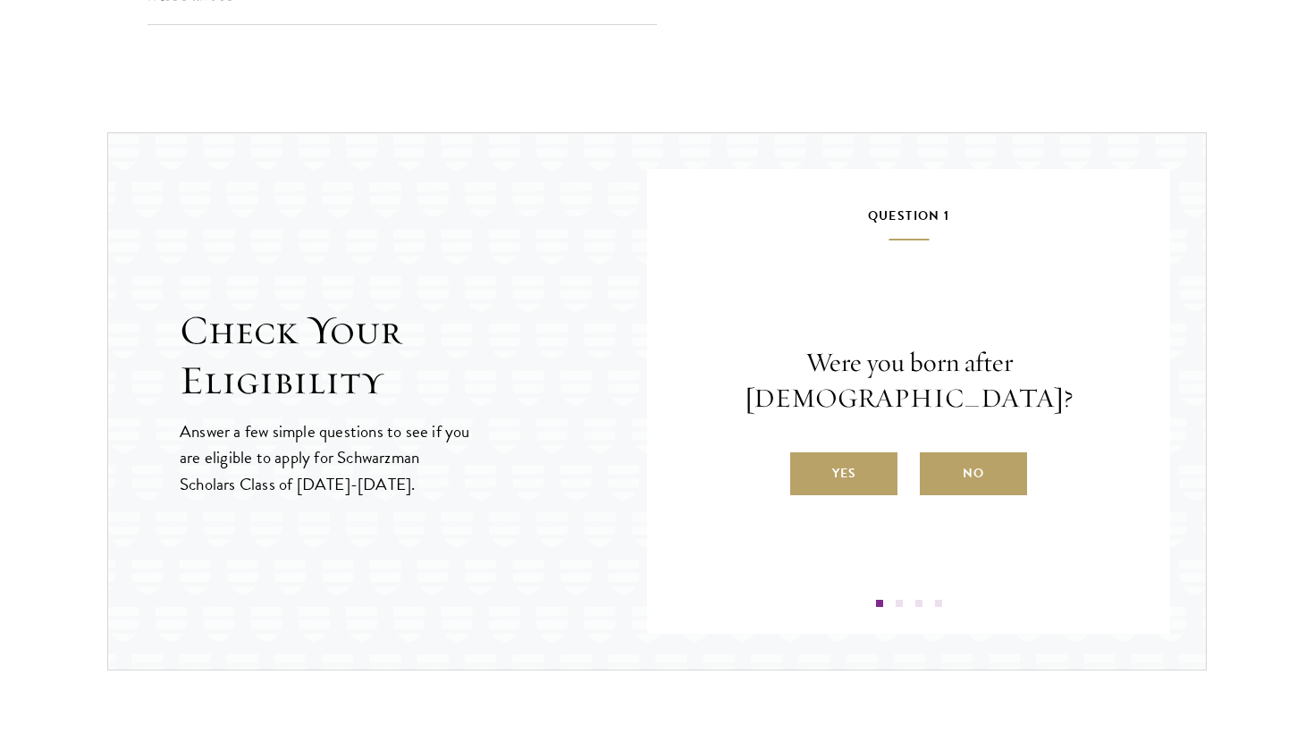
scroll to position [1759, 0]
click at [846, 451] on label "Yes" at bounding box center [843, 472] width 107 height 43
click at [806, 452] on input "Yes" at bounding box center [798, 460] width 16 height 16
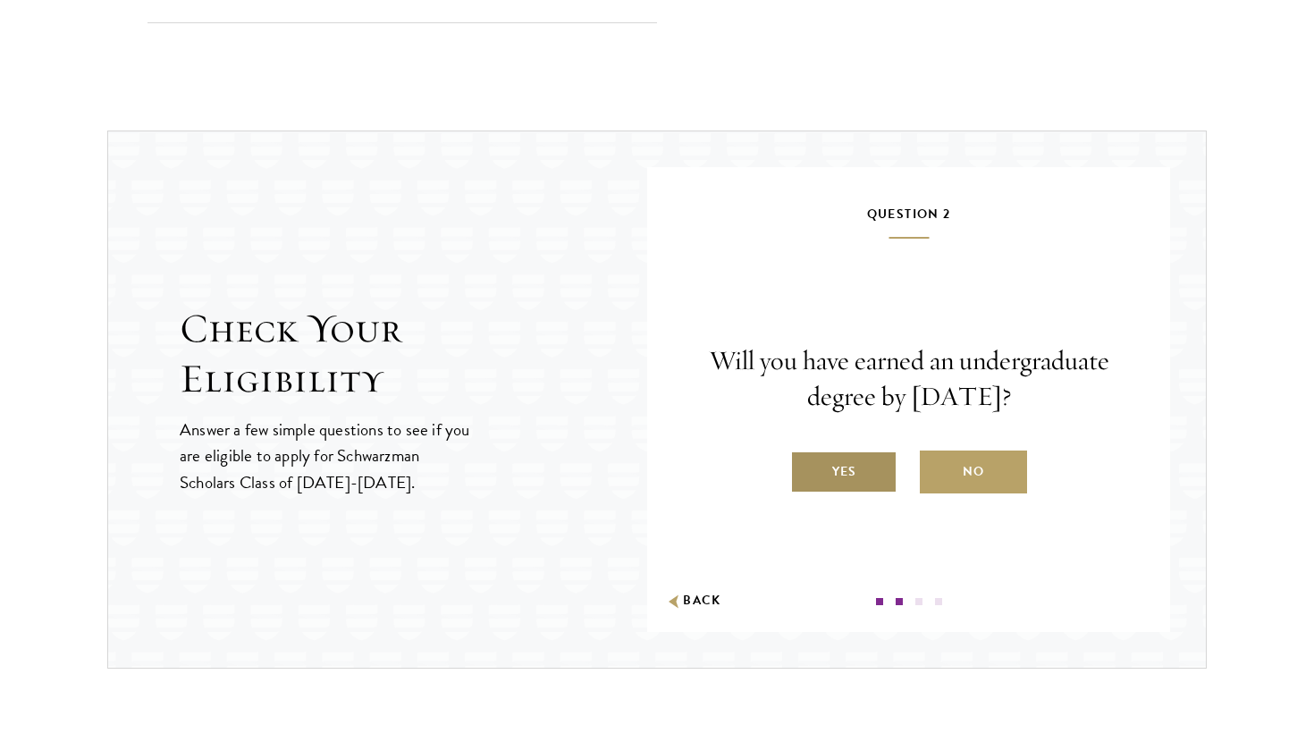
click at [852, 469] on label "Yes" at bounding box center [843, 472] width 107 height 43
click at [806, 468] on input "Yes" at bounding box center [798, 460] width 16 height 16
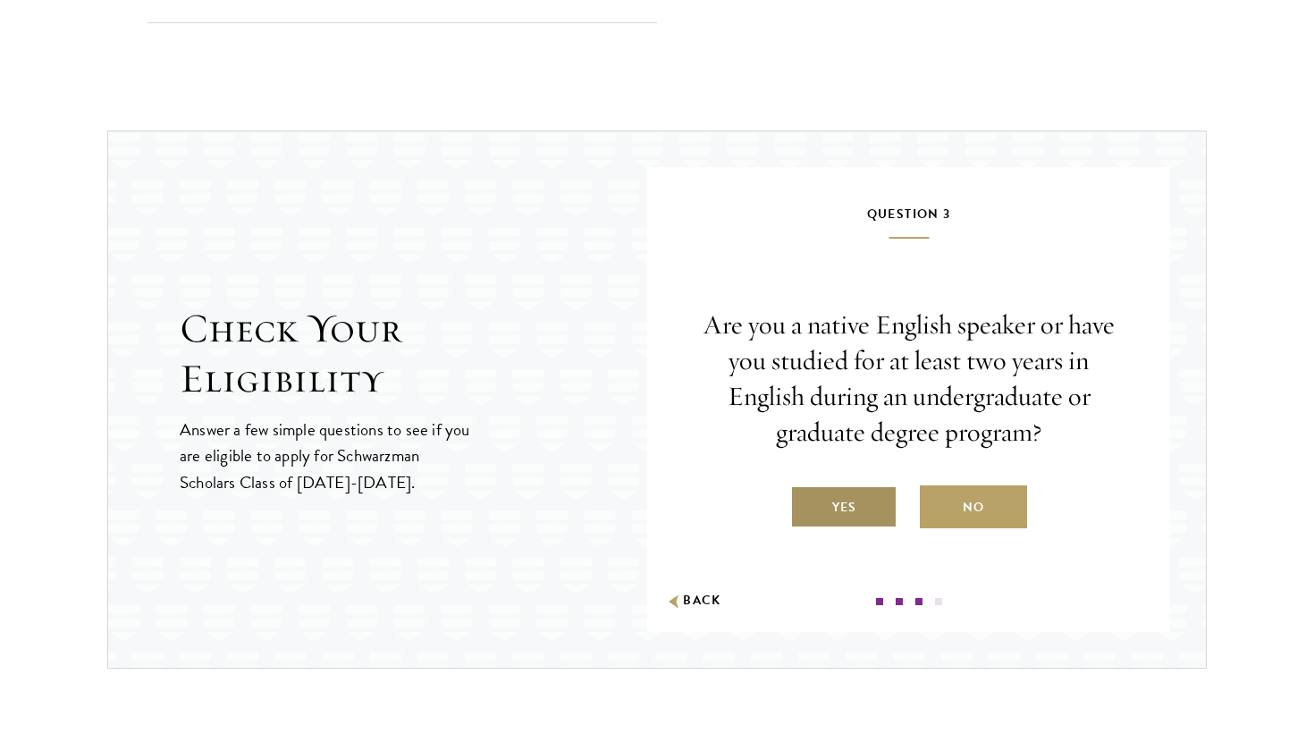
click at [849, 501] on label "Yes" at bounding box center [843, 506] width 107 height 43
click at [806, 501] on input "Yes" at bounding box center [798, 496] width 16 height 16
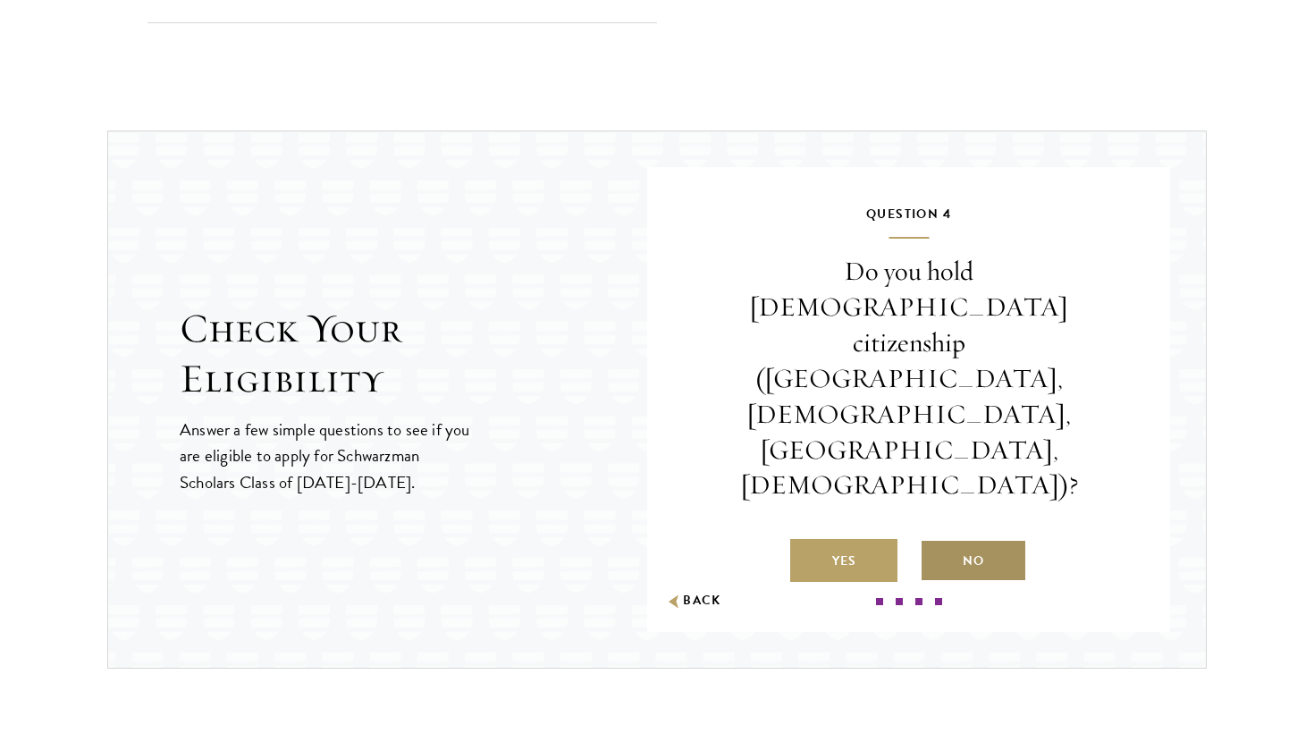
click at [948, 539] on label "No" at bounding box center [973, 560] width 107 height 43
click at [936, 542] on input "No" at bounding box center [928, 550] width 16 height 16
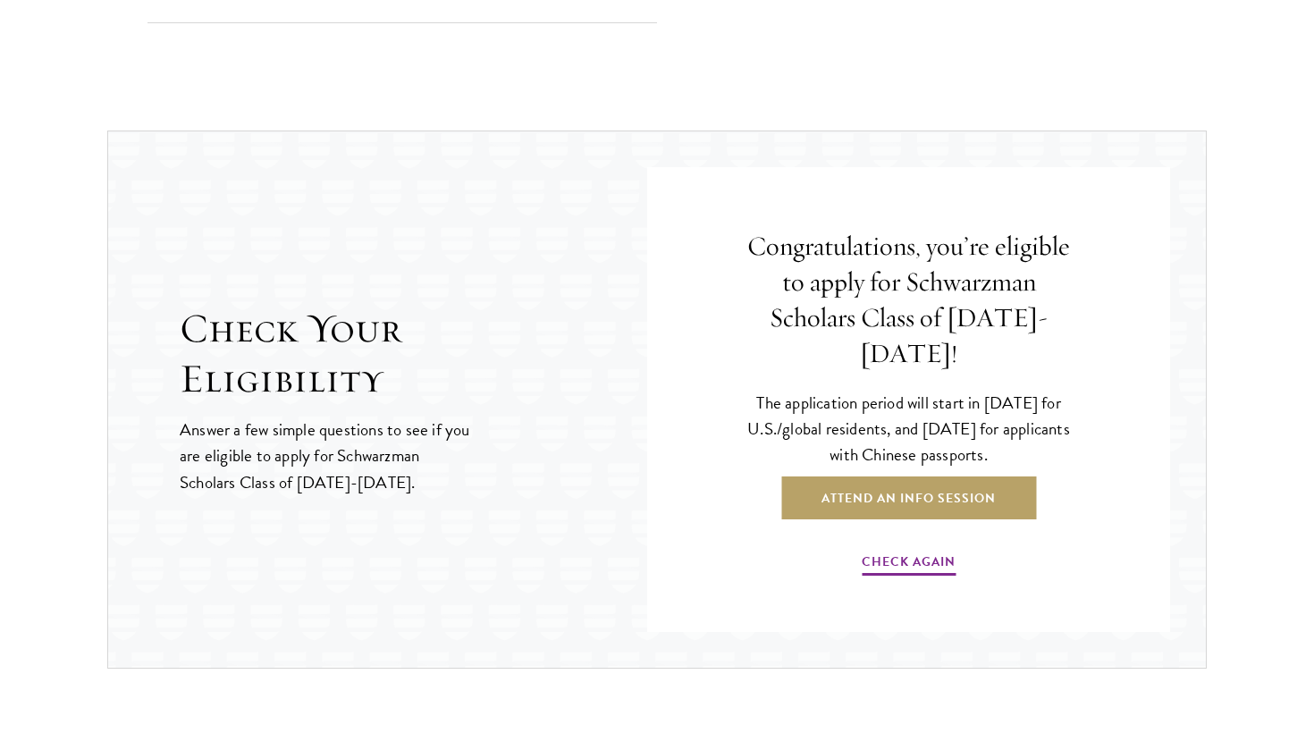
click at [627, 519] on div "Check Your Eligibility Answer a few simple questions to see if you are eligible…" at bounding box center [656, 400] width 1099 height 538
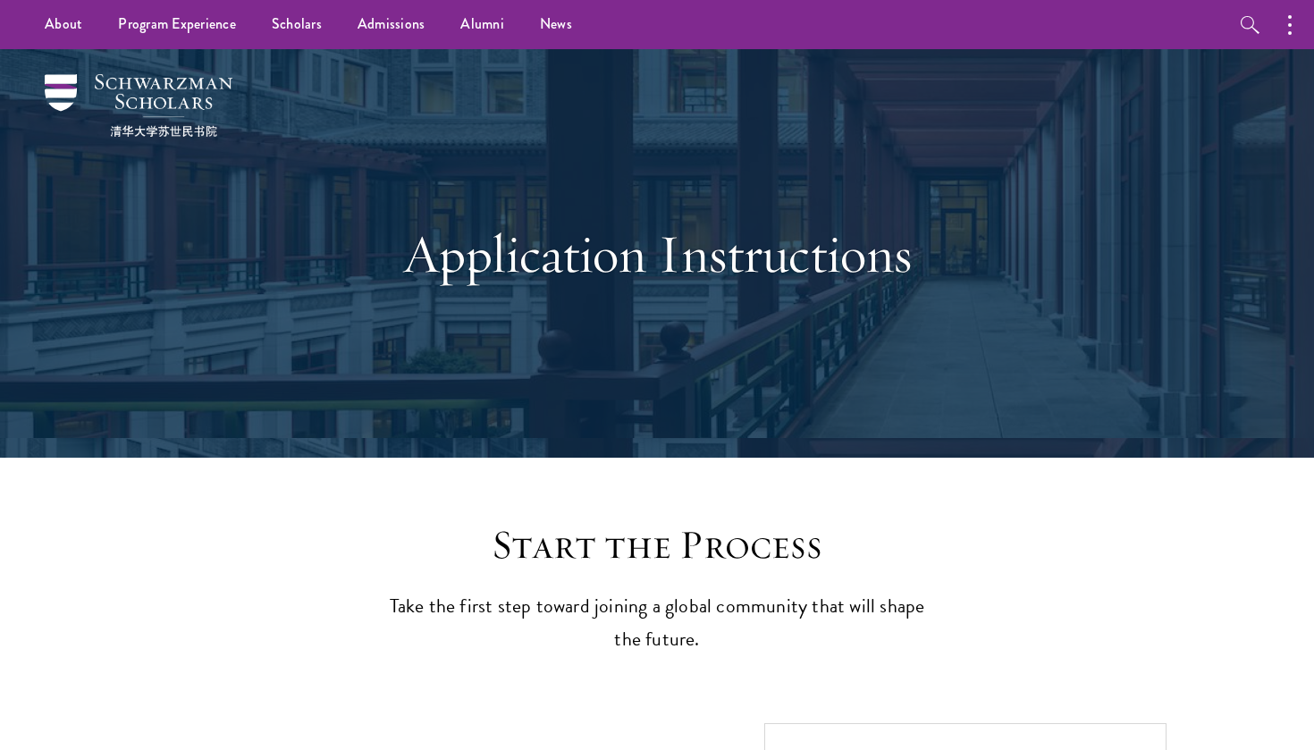
scroll to position [0, 0]
drag, startPoint x: 100, startPoint y: 78, endPoint x: 113, endPoint y: 80, distance: 12.6
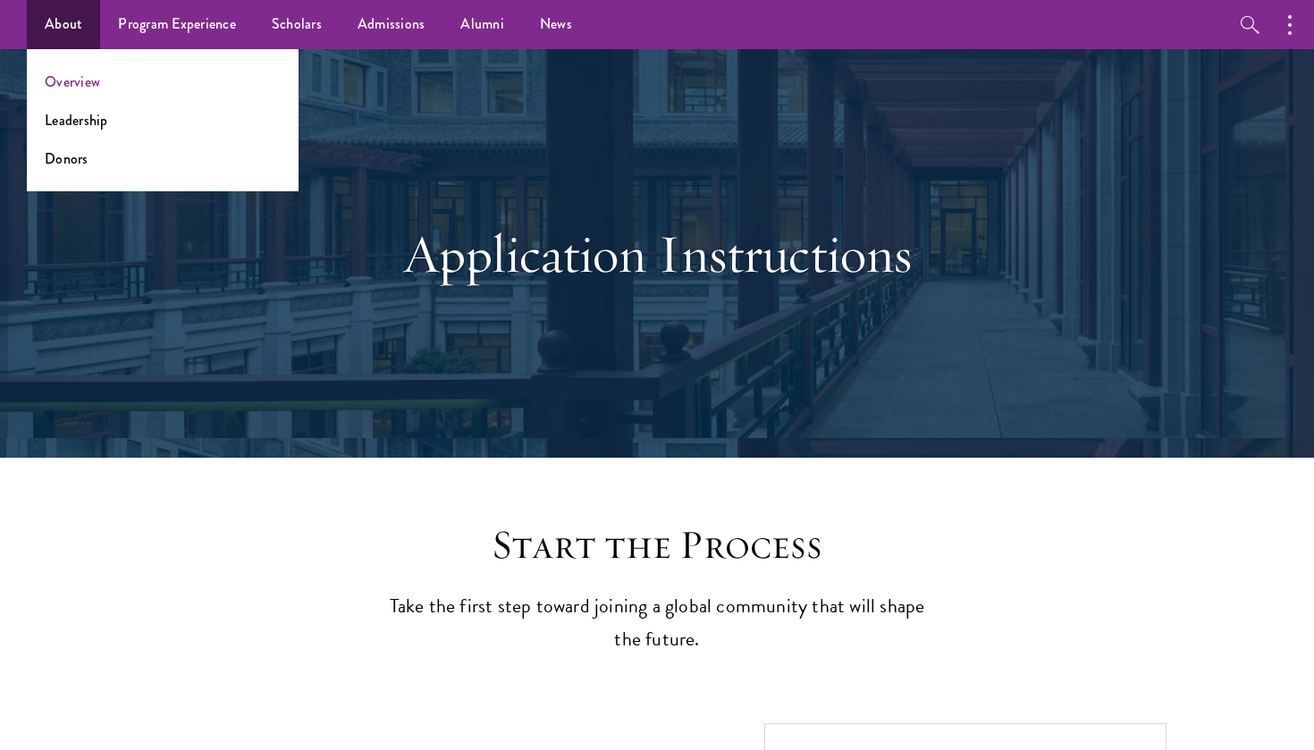
click at [78, 83] on link "Overview" at bounding box center [72, 82] width 55 height 21
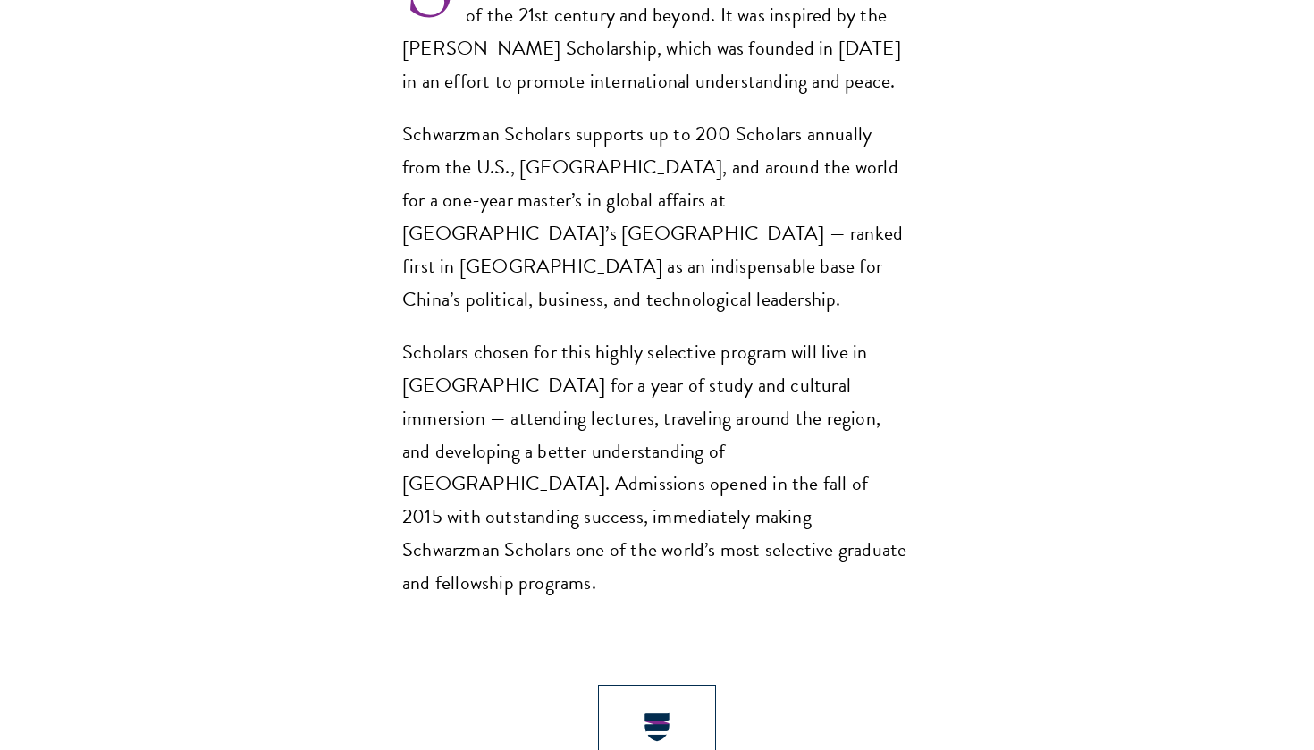
scroll to position [1408, 0]
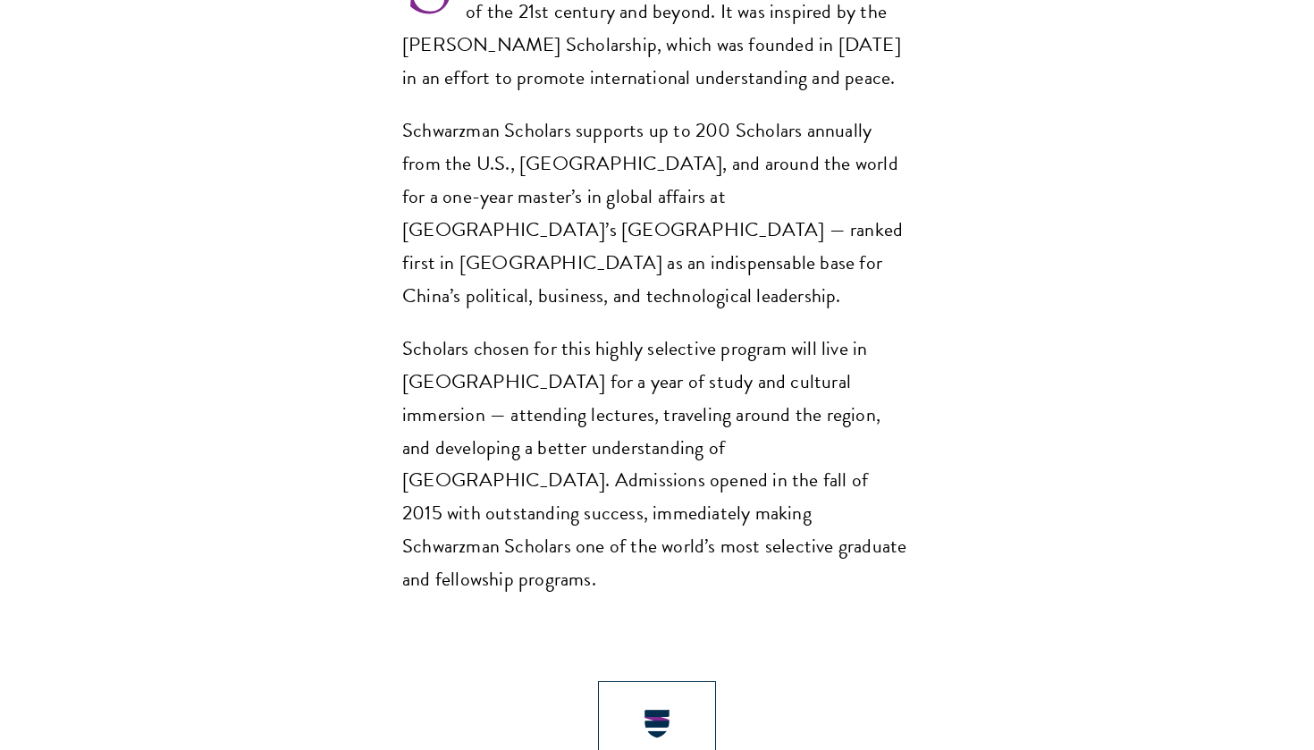
click at [658, 681] on img at bounding box center [657, 757] width 118 height 153
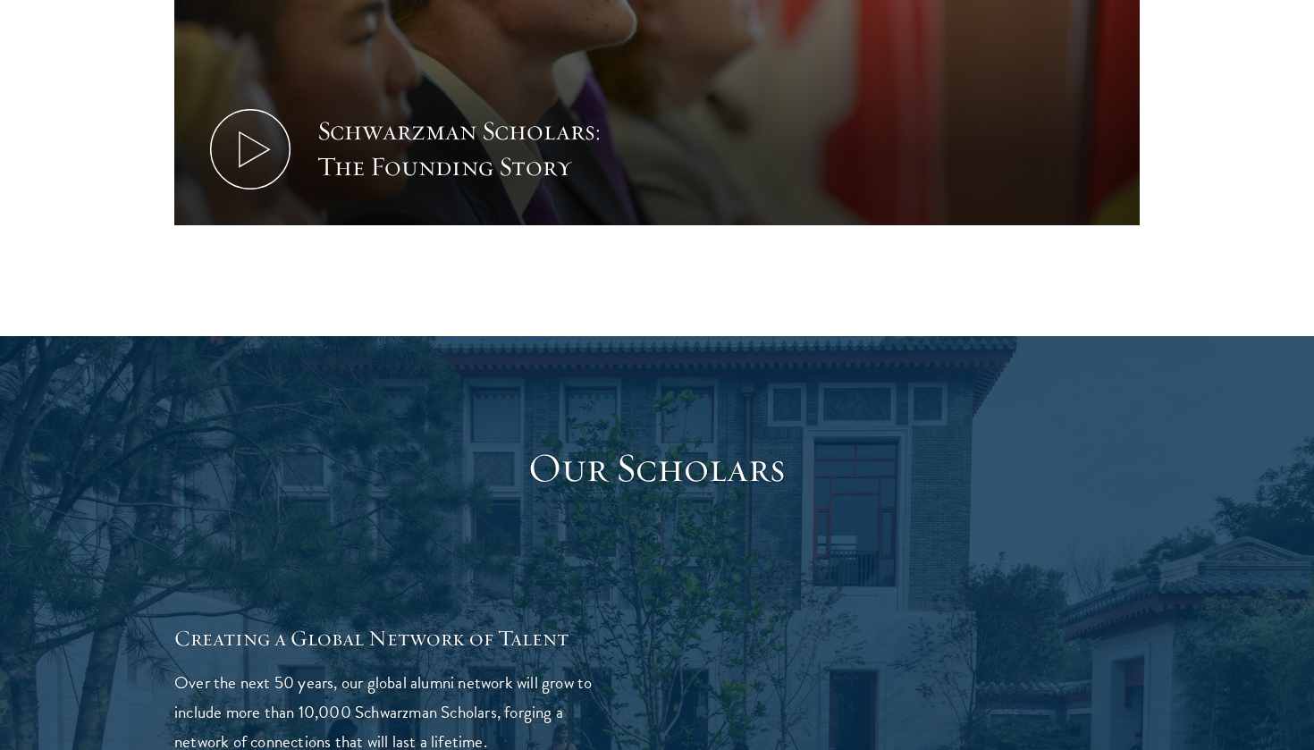
scroll to position [2736, 0]
